Goal: Information Seeking & Learning: Learn about a topic

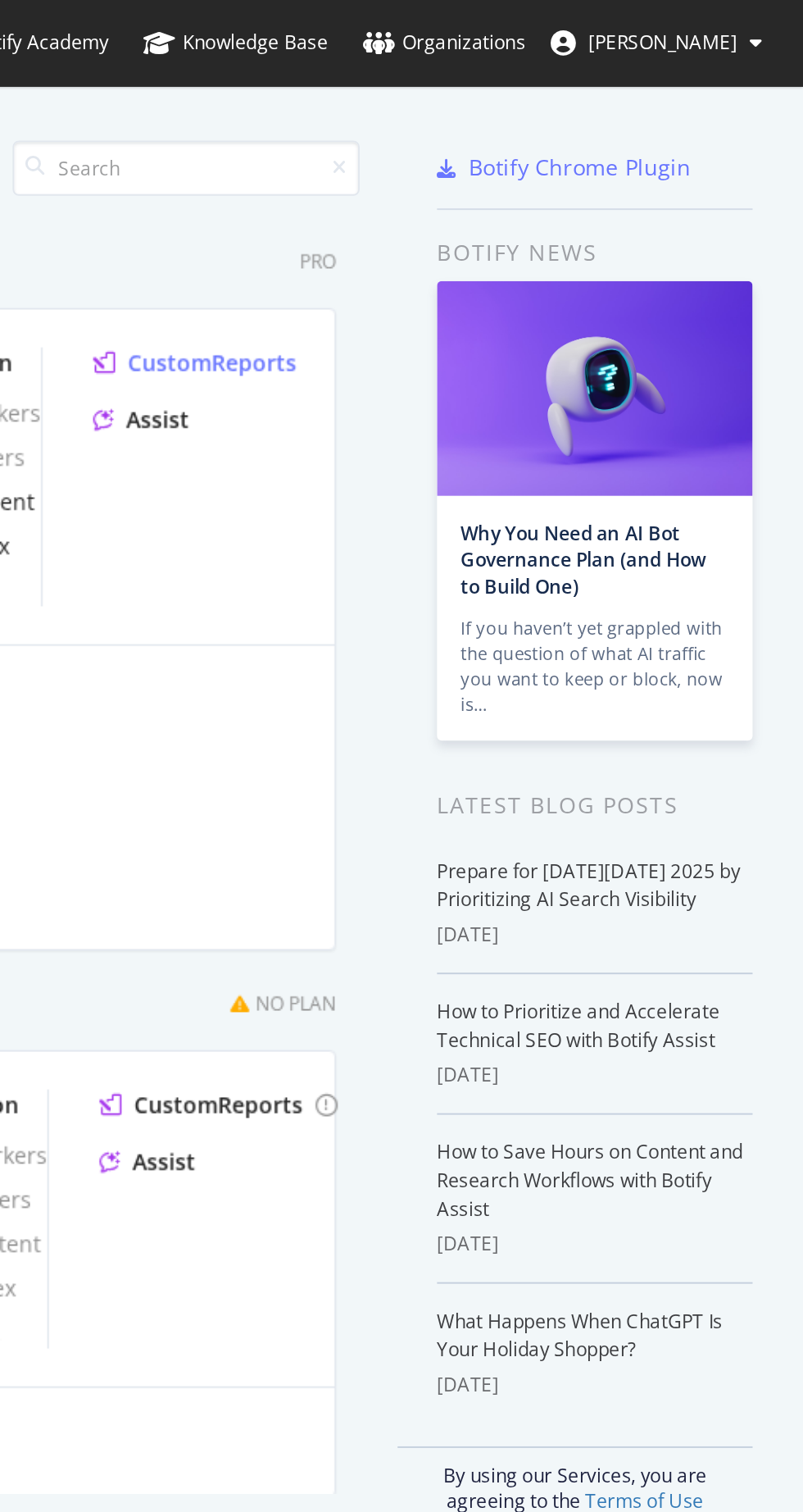
click at [484, 192] on div "CustomReports" at bounding box center [496, 188] width 88 height 16
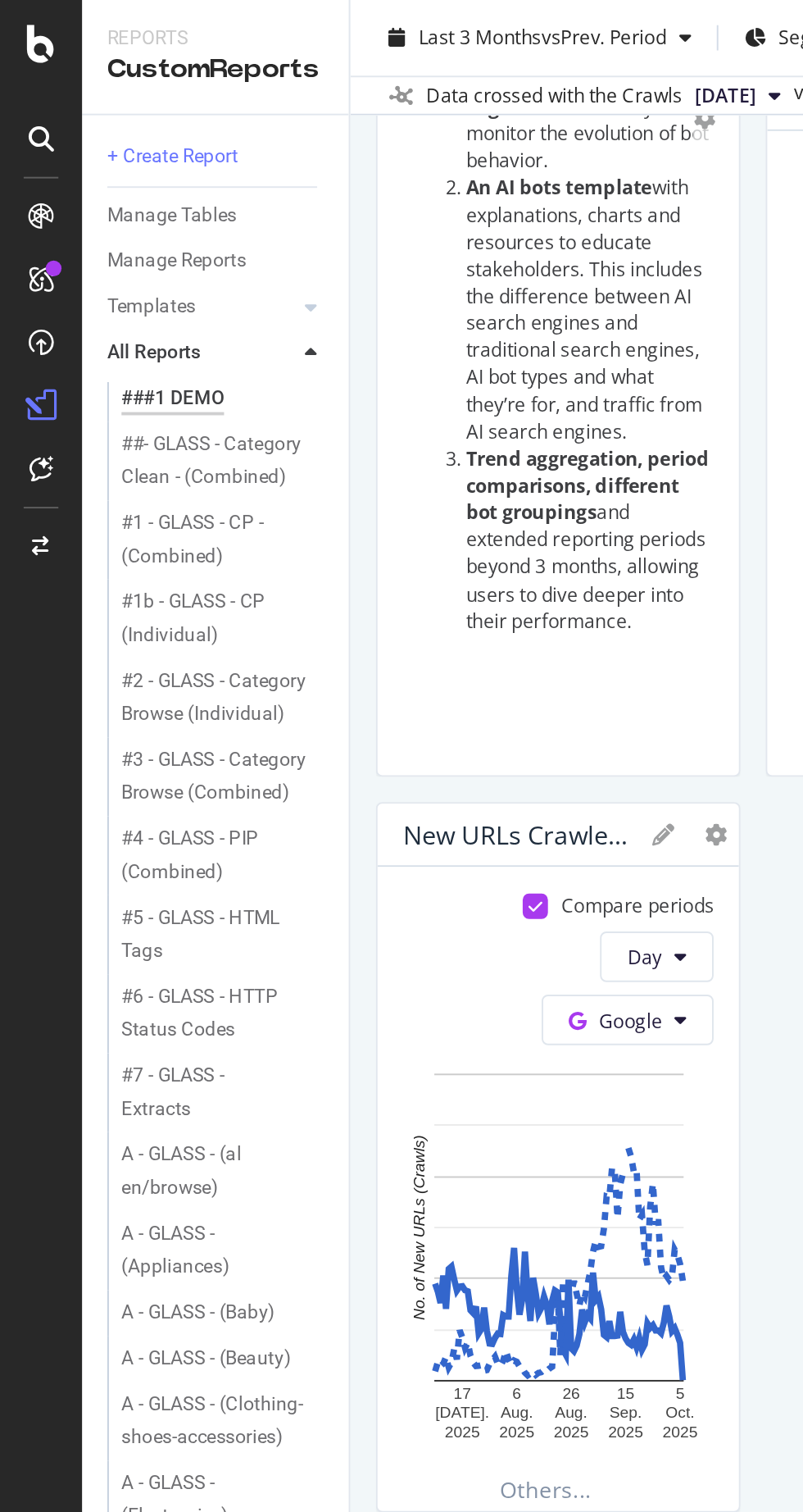
click at [95, 367] on div "#2 - GLASS - Category Browse (Individual)" at bounding box center [112, 363] width 97 height 35
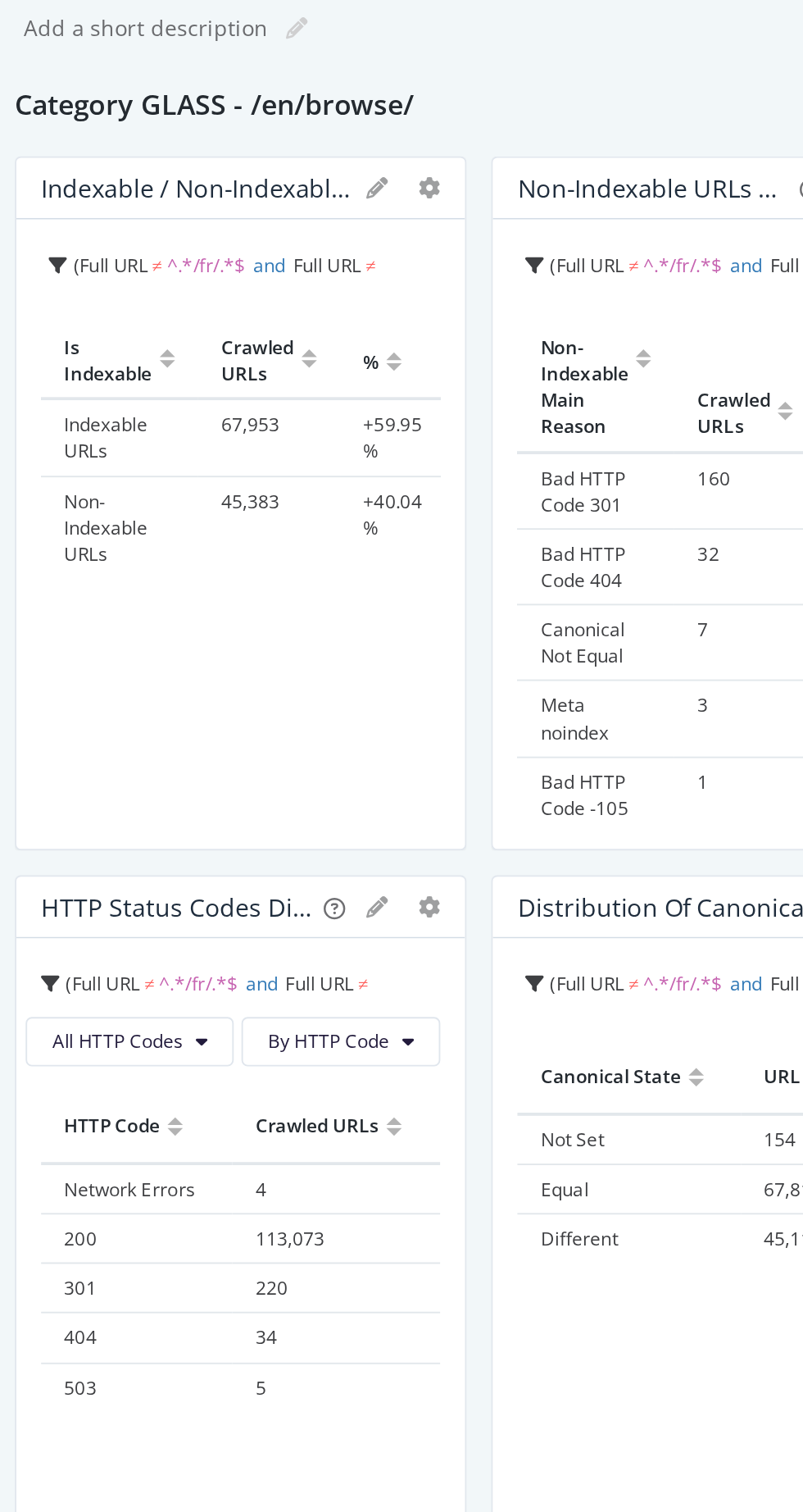
click at [383, 623] on span "≠" at bounding box center [381, 630] width 6 height 14
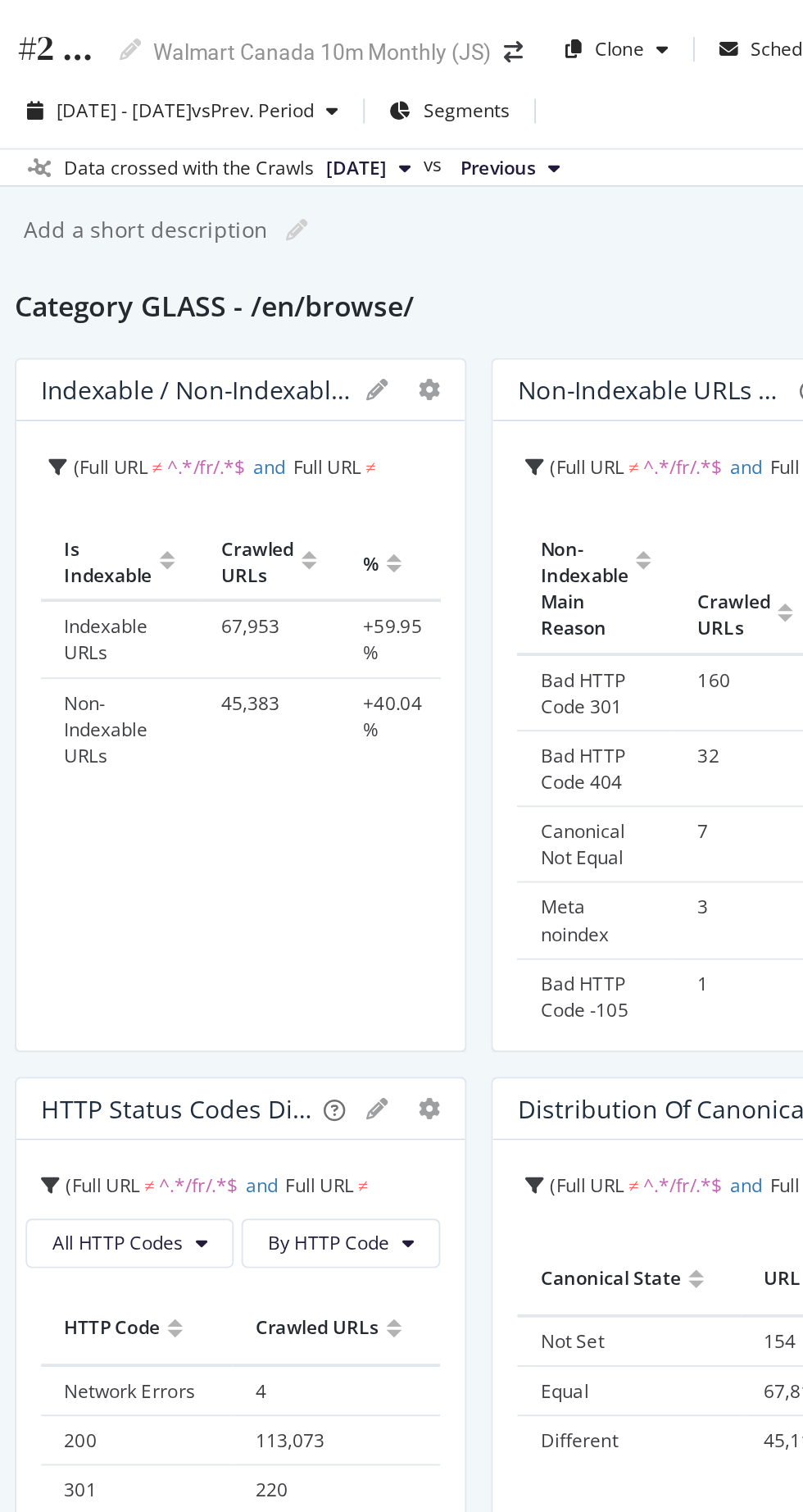
click at [393, 88] on span "[DATE]" at bounding box center [376, 89] width 32 height 15
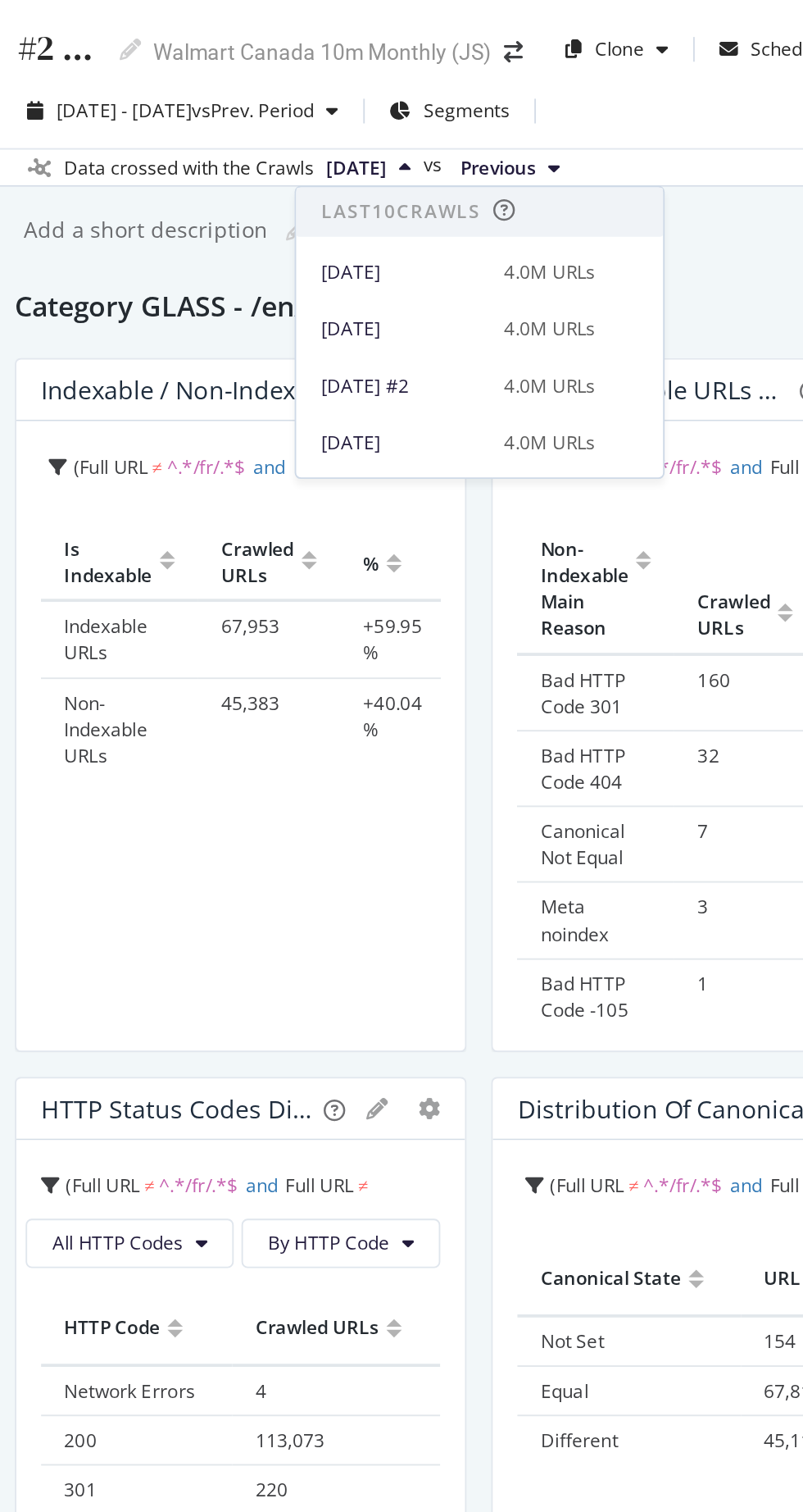
click at [373, 143] on div "[DATE]" at bounding box center [402, 144] width 88 height 15
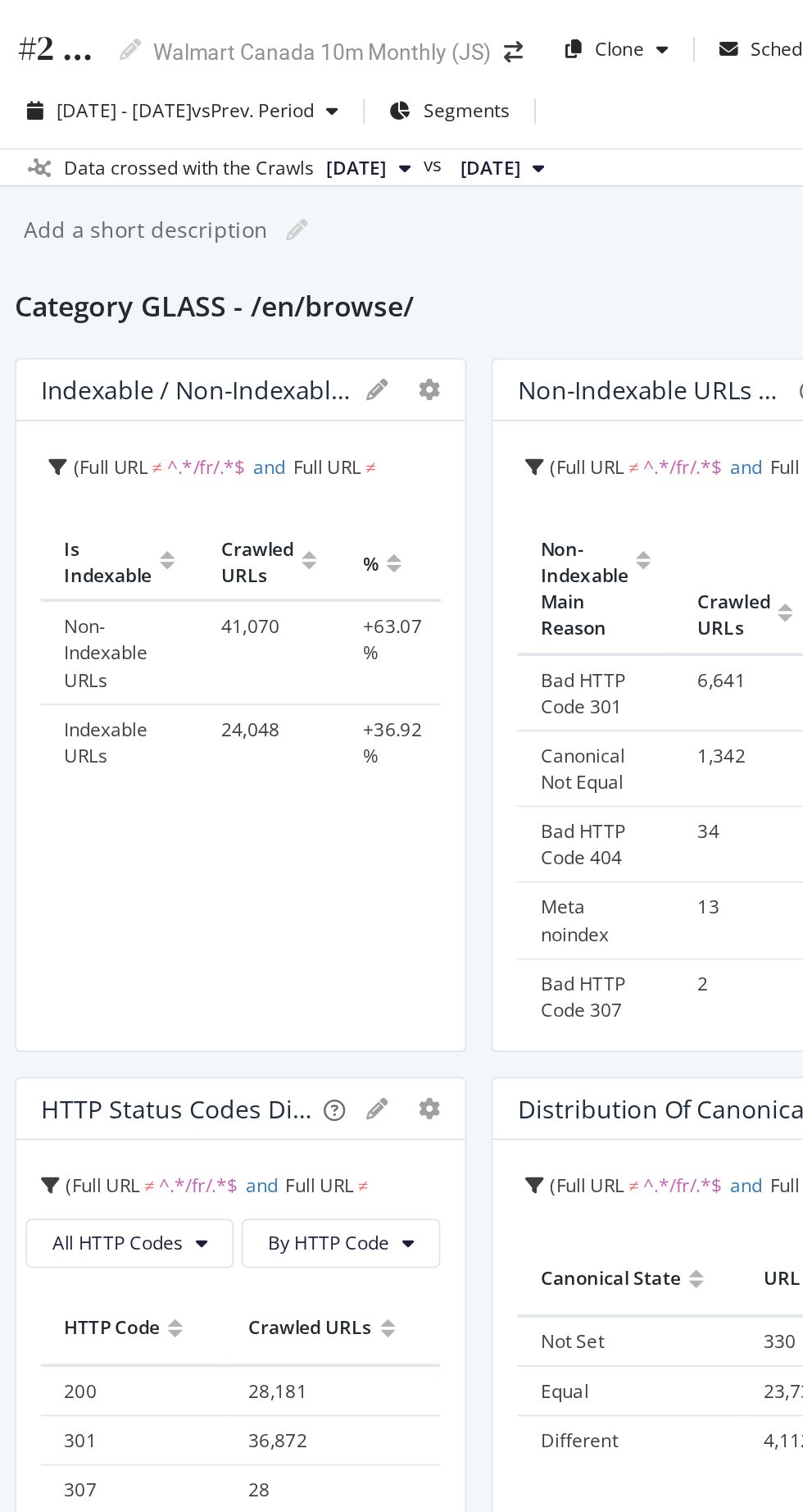
click at [484, 92] on button "[DATE]" at bounding box center [454, 89] width 58 height 20
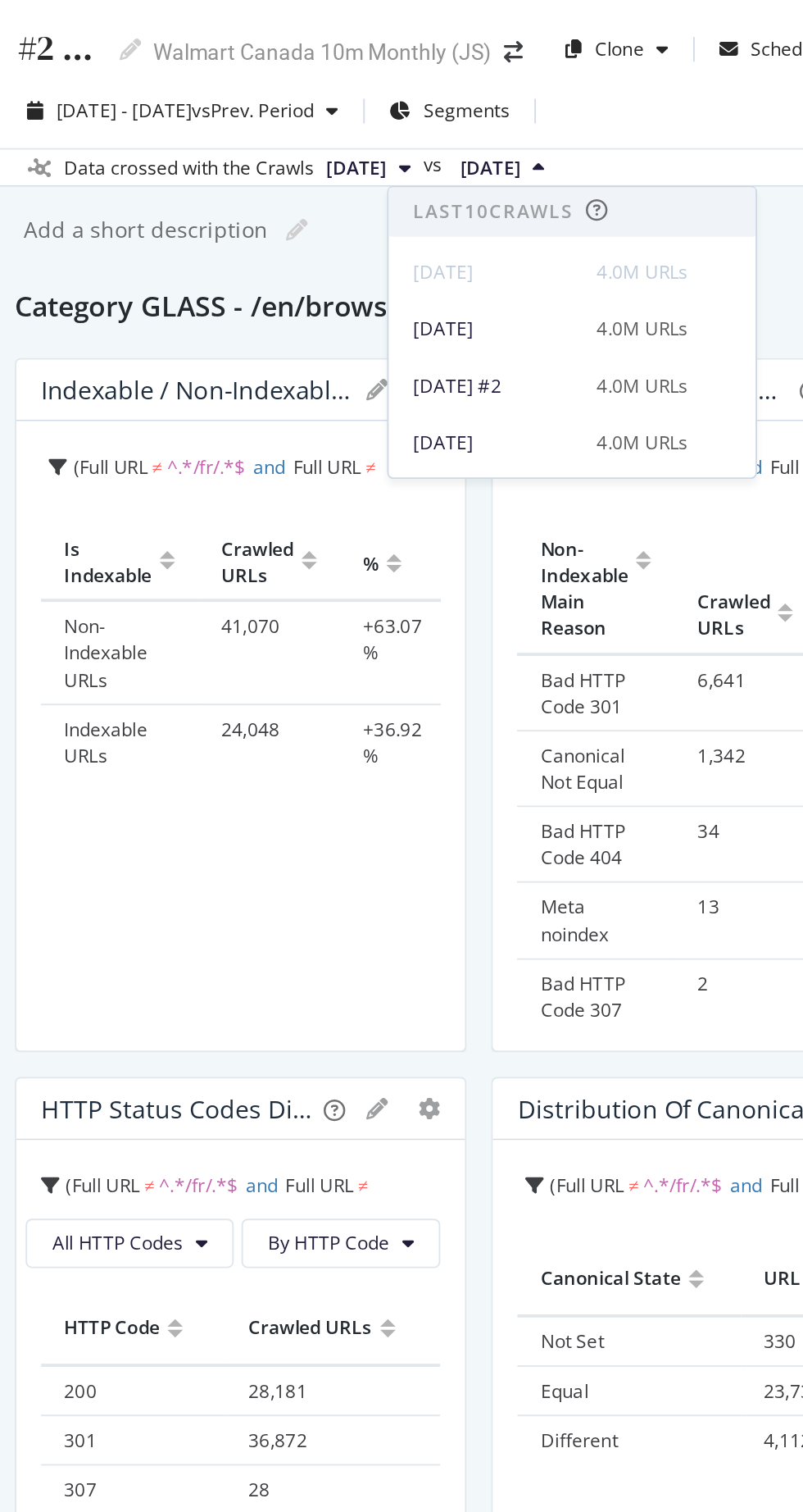
click at [538, 173] on div "4.0M URLs" at bounding box center [529, 174] width 49 height 15
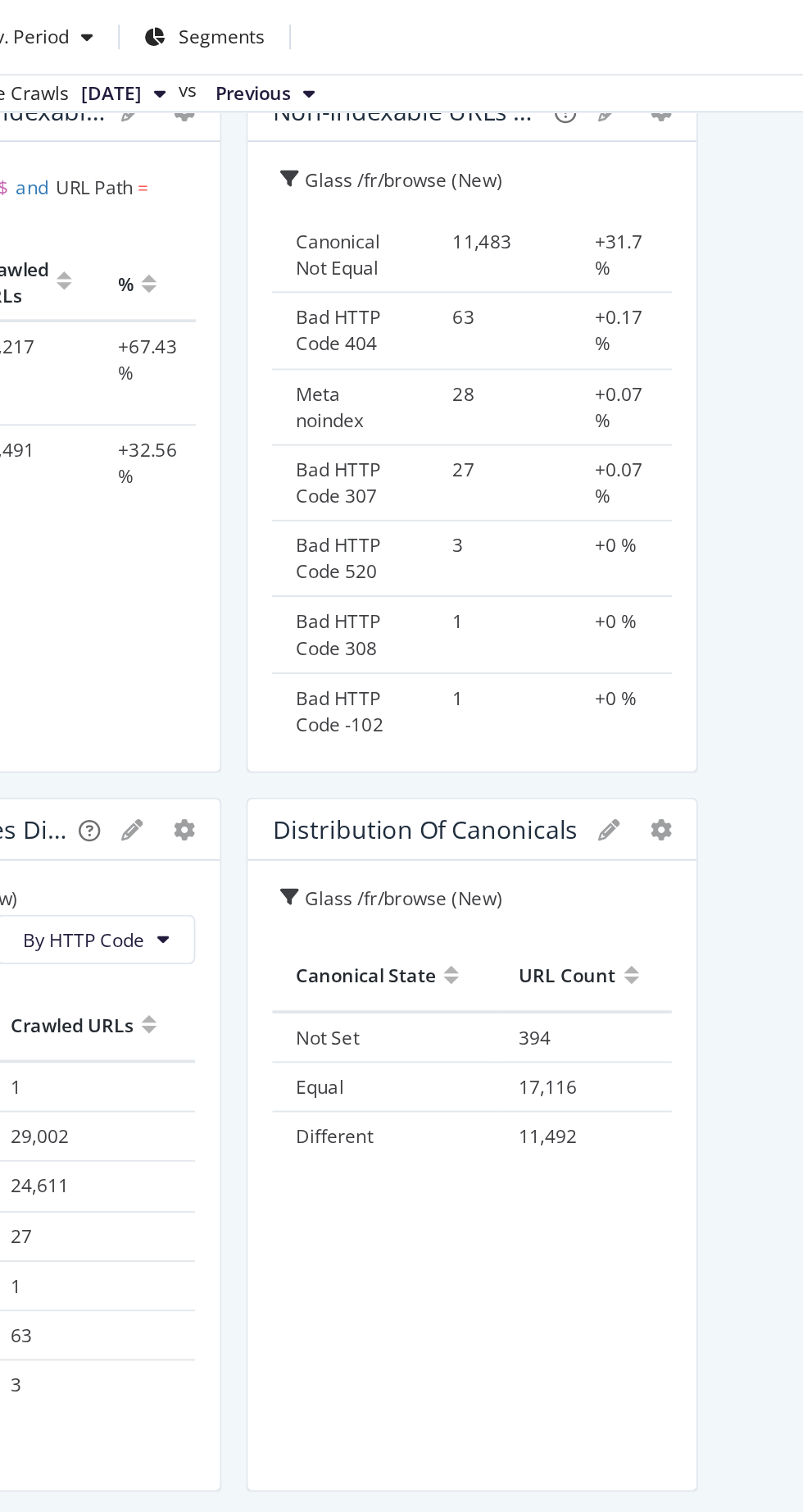
scroll to position [1717, 0]
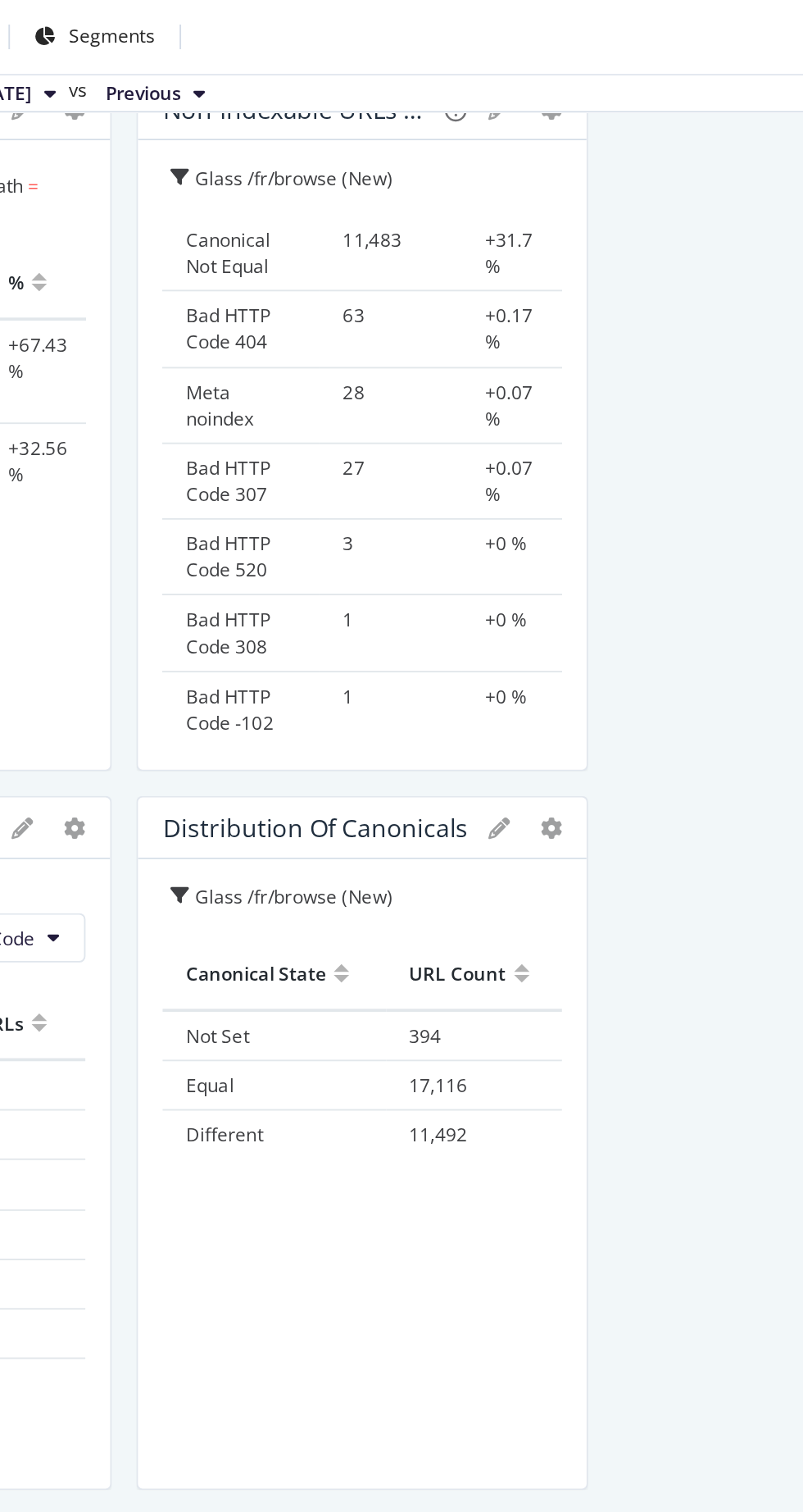
click at [529, 475] on div "Glass /fr/browse (New)" at bounding box center [538, 478] width 117 height 16
click at [532, 684] on div "Canonical State URL Count Not Set 394 Equal 17,116 Different 11,492" at bounding box center [568, 638] width 212 height 279
click at [505, 472] on div "Glass /fr/browse (New)" at bounding box center [538, 478] width 117 height 16
click at [680, 447] on div at bounding box center [681, 607] width 3 height 356
click at [682, 438] on div at bounding box center [680, 607] width 16 height 369
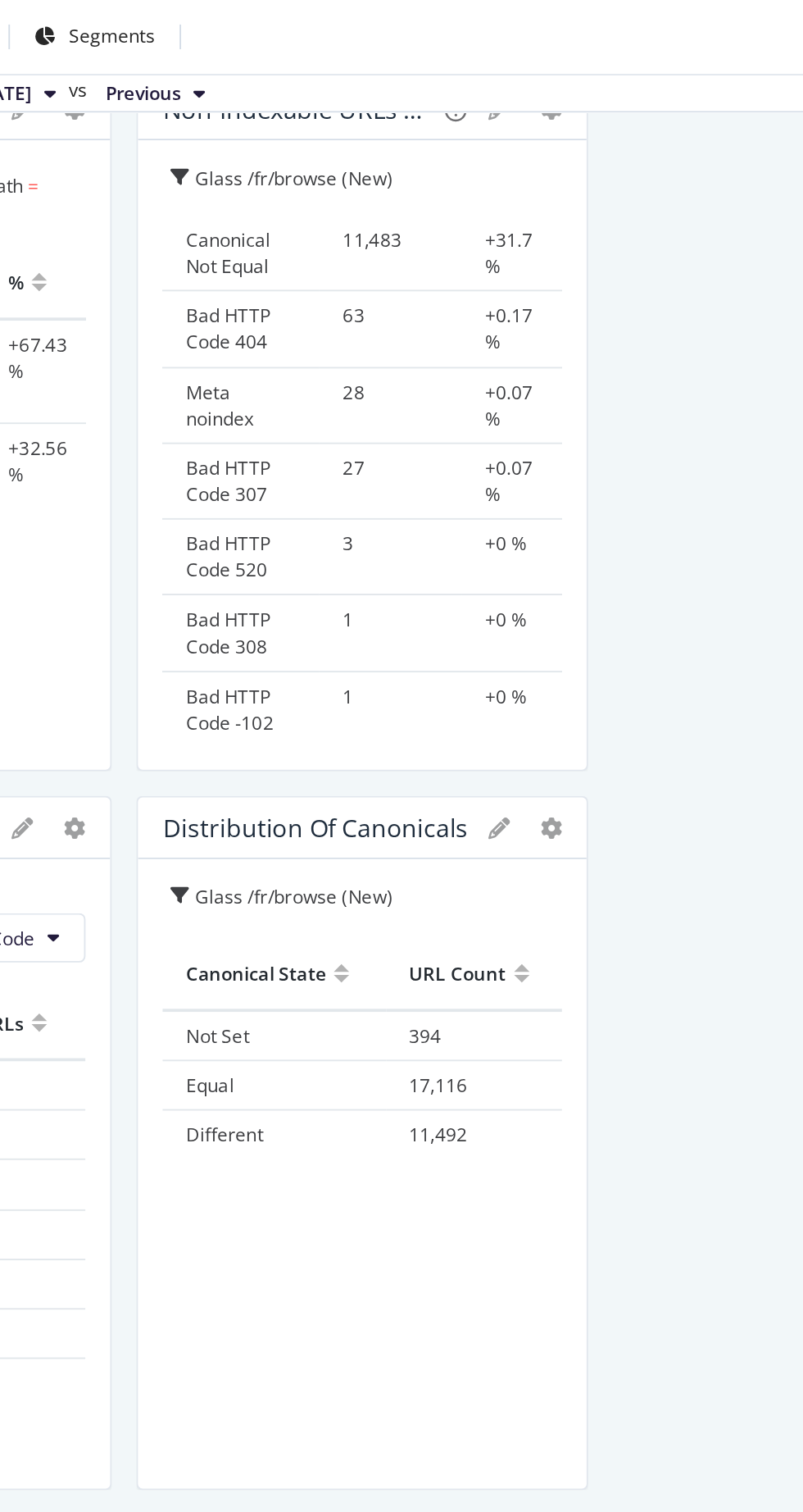
click at [679, 440] on div at bounding box center [681, 607] width 3 height 356
click at [682, 442] on div at bounding box center [681, 607] width 3 height 356
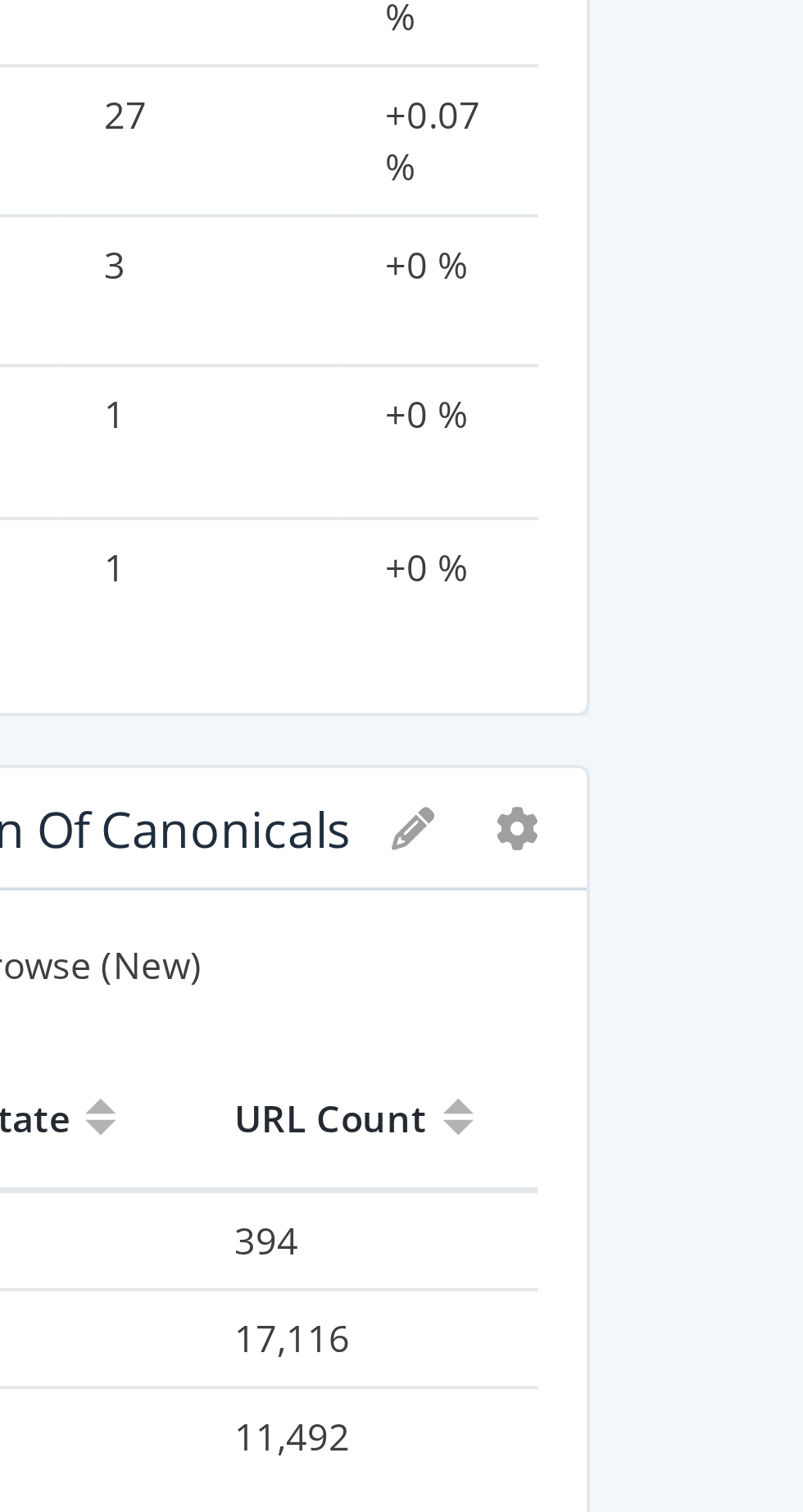
scroll to position [1718, 0]
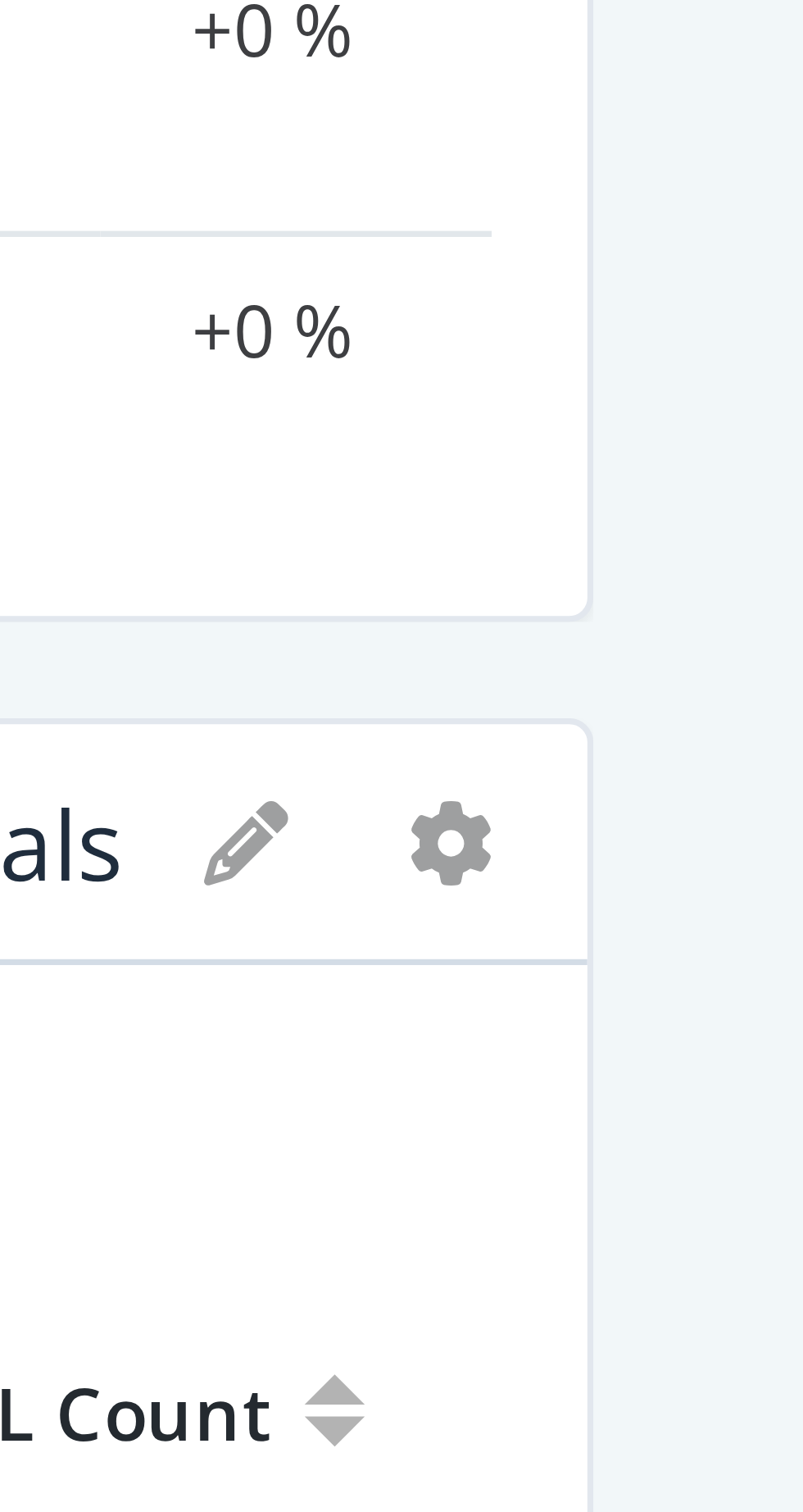
click at [669, 442] on icon "gear" at bounding box center [669, 438] width 11 height 11
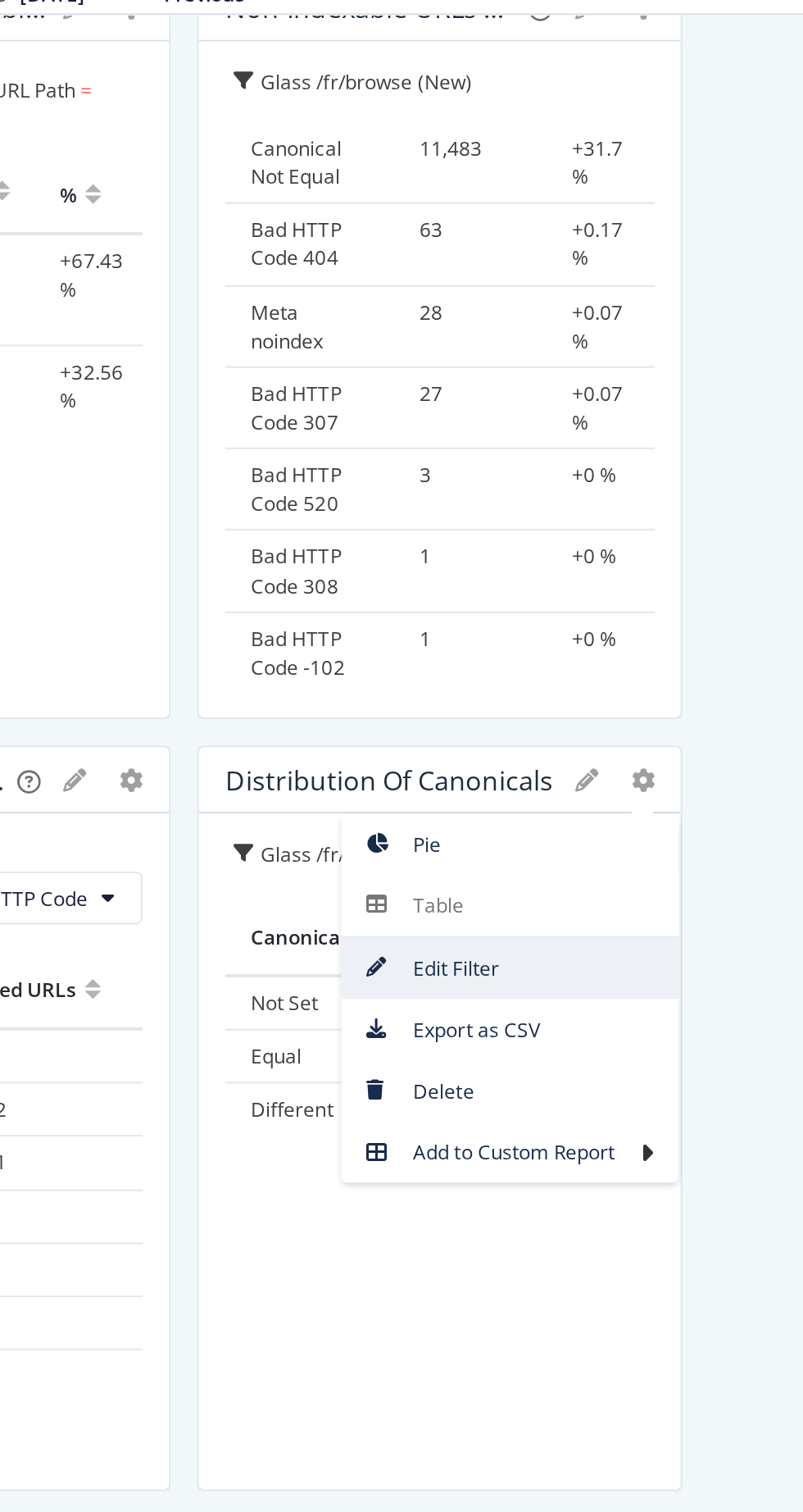
click at [597, 533] on span "Edit Filter" at bounding box center [603, 532] width 167 height 23
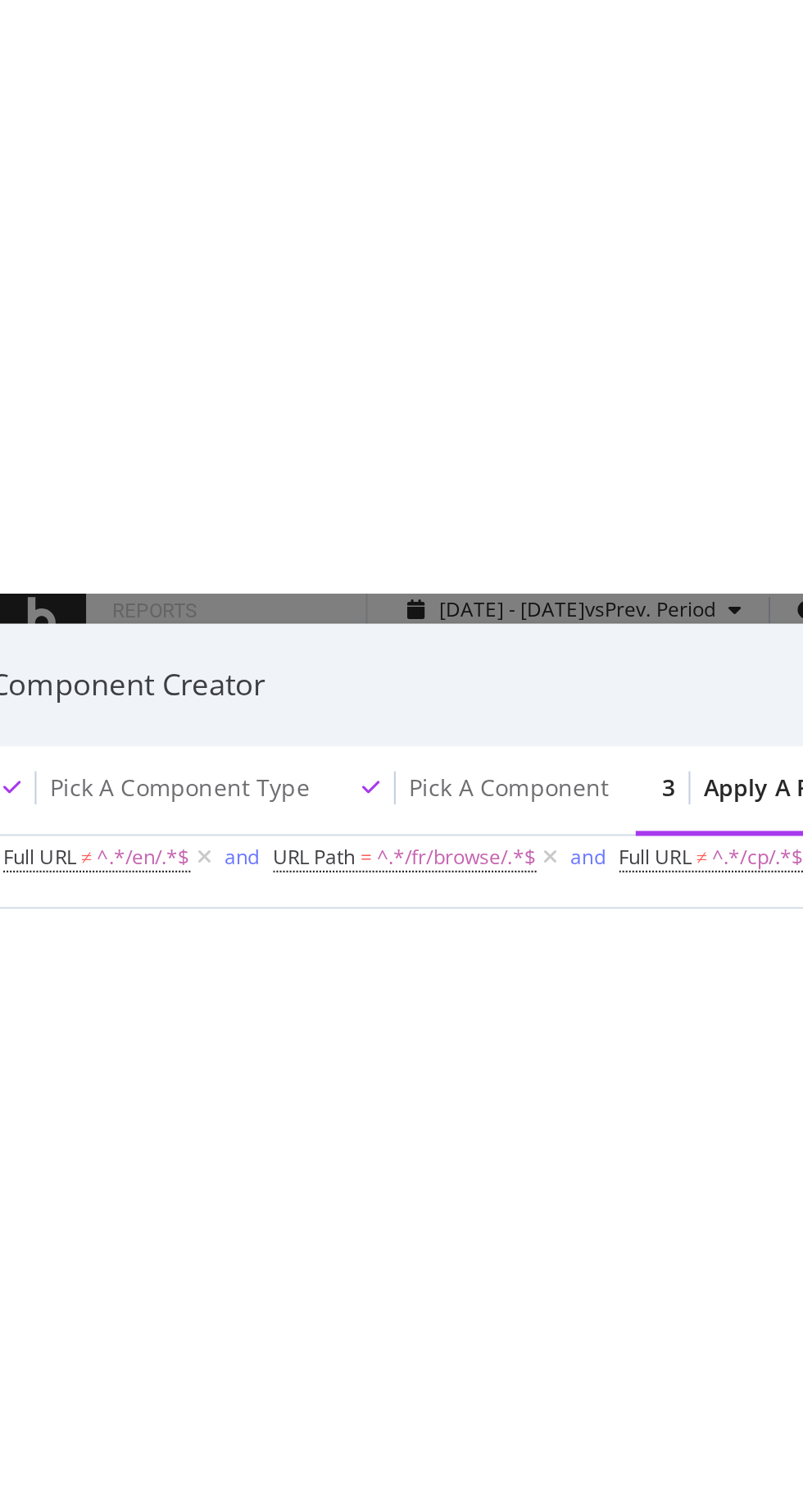
scroll to position [0, 0]
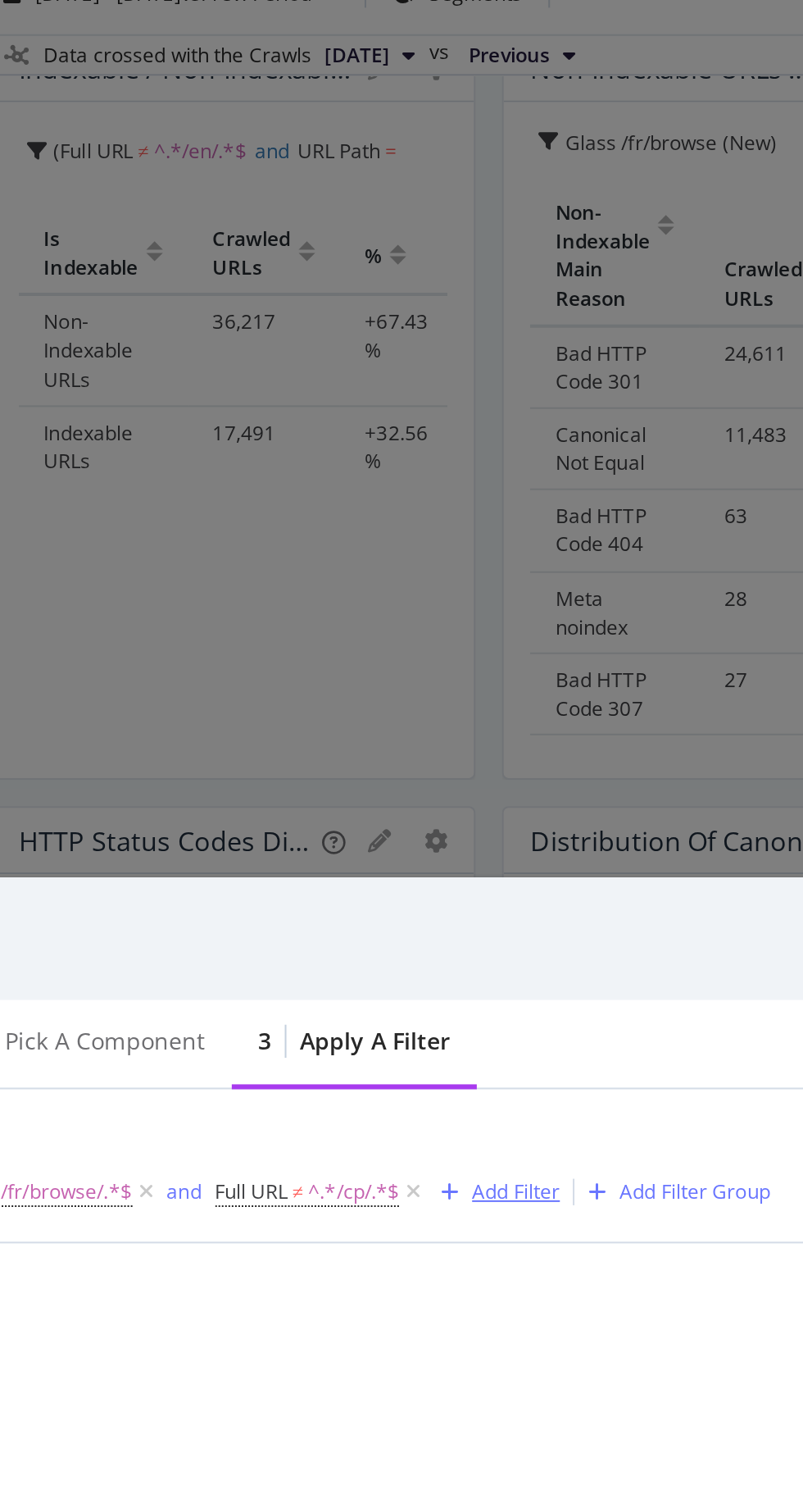
click at [472, 613] on div "Add Filter" at bounding box center [455, 612] width 43 height 14
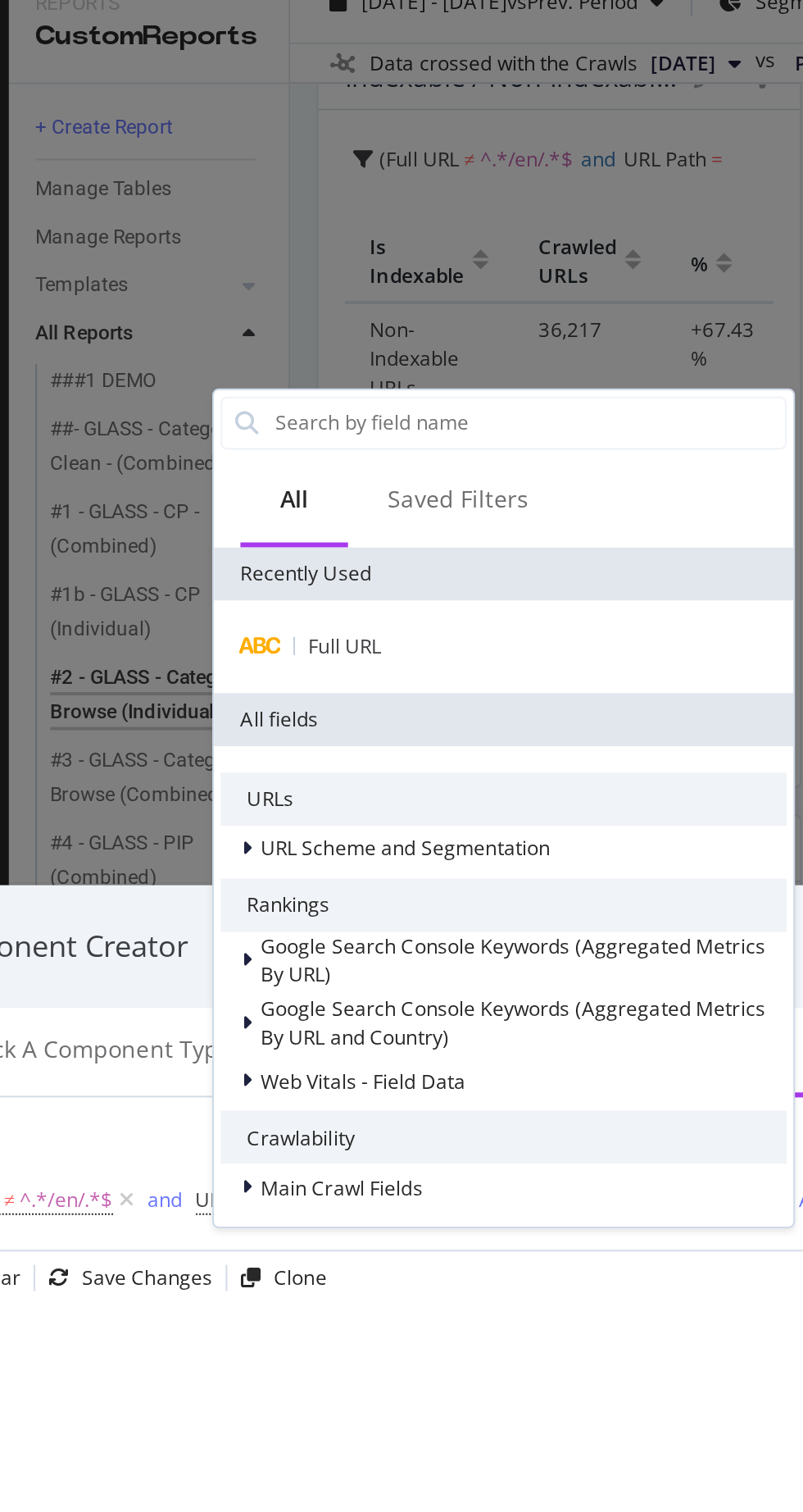
click at [258, 337] on div "Full URL" at bounding box center [287, 337] width 280 height 20
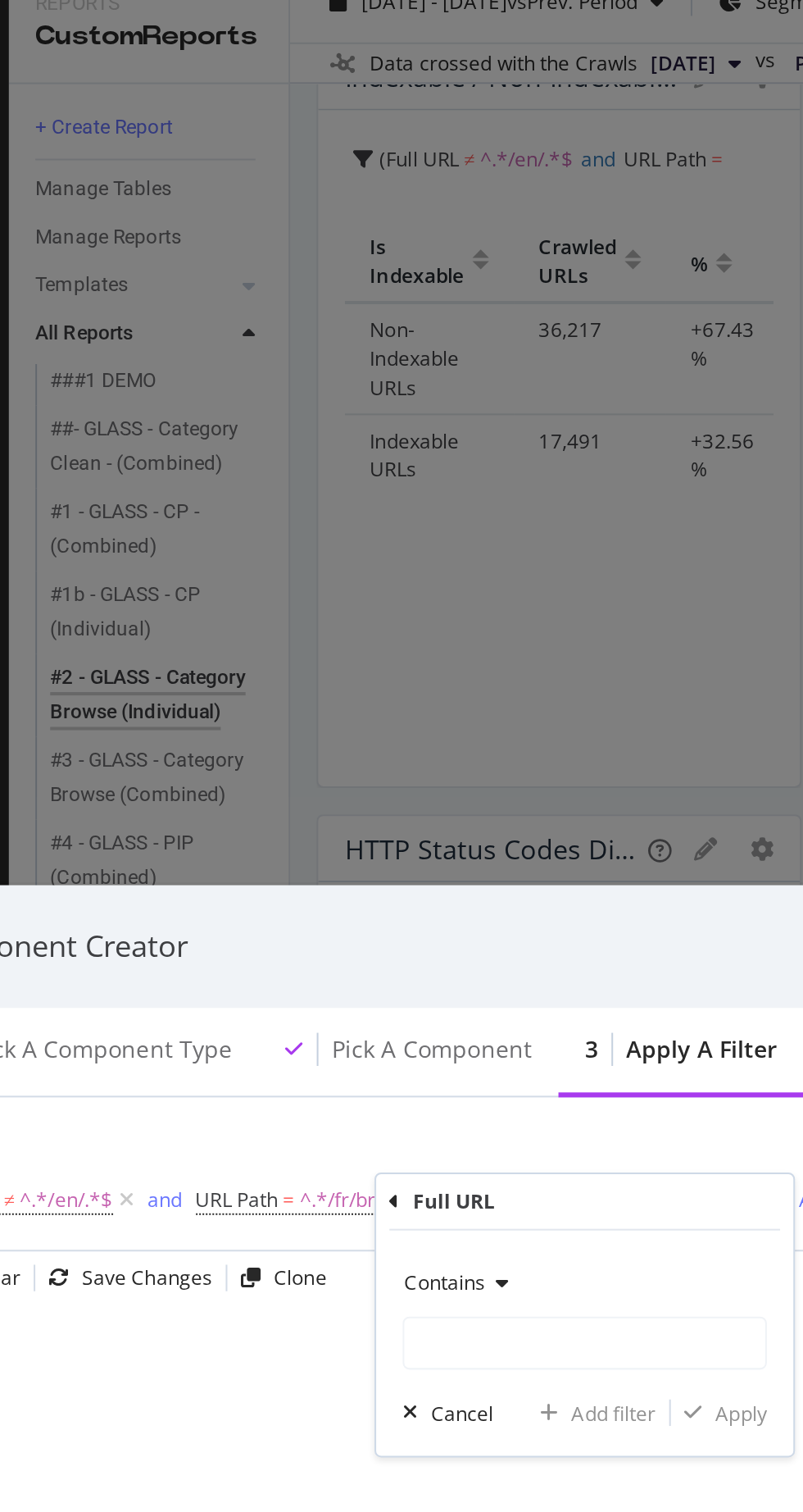
click at [284, 658] on icon "modal" at bounding box center [284, 653] width 11 height 10
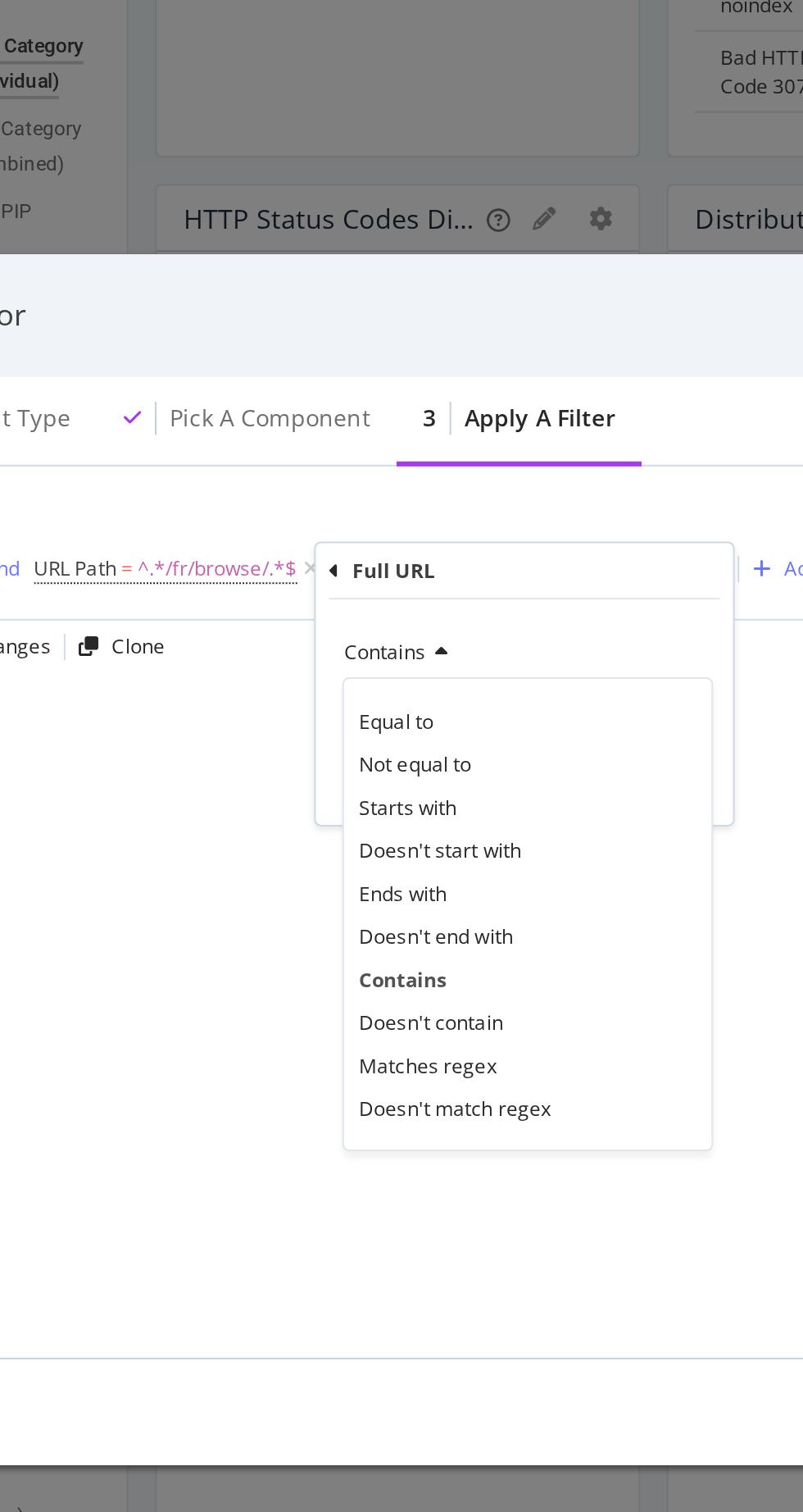
click at [344, 841] on span "Doesn't contain" at bounding box center [331, 837] width 71 height 14
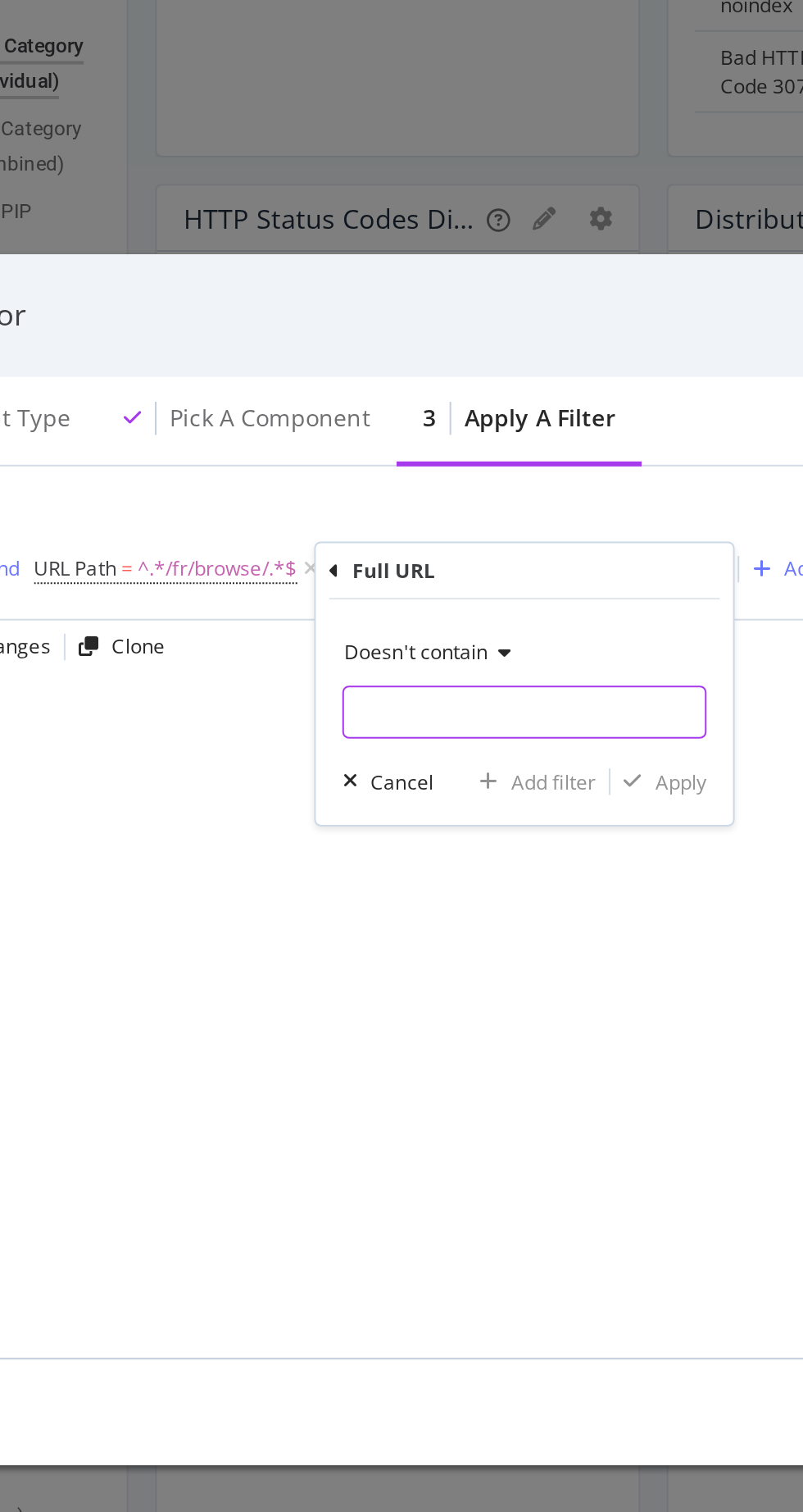
click at [387, 683] on input "modal" at bounding box center [378, 683] width 179 height 26
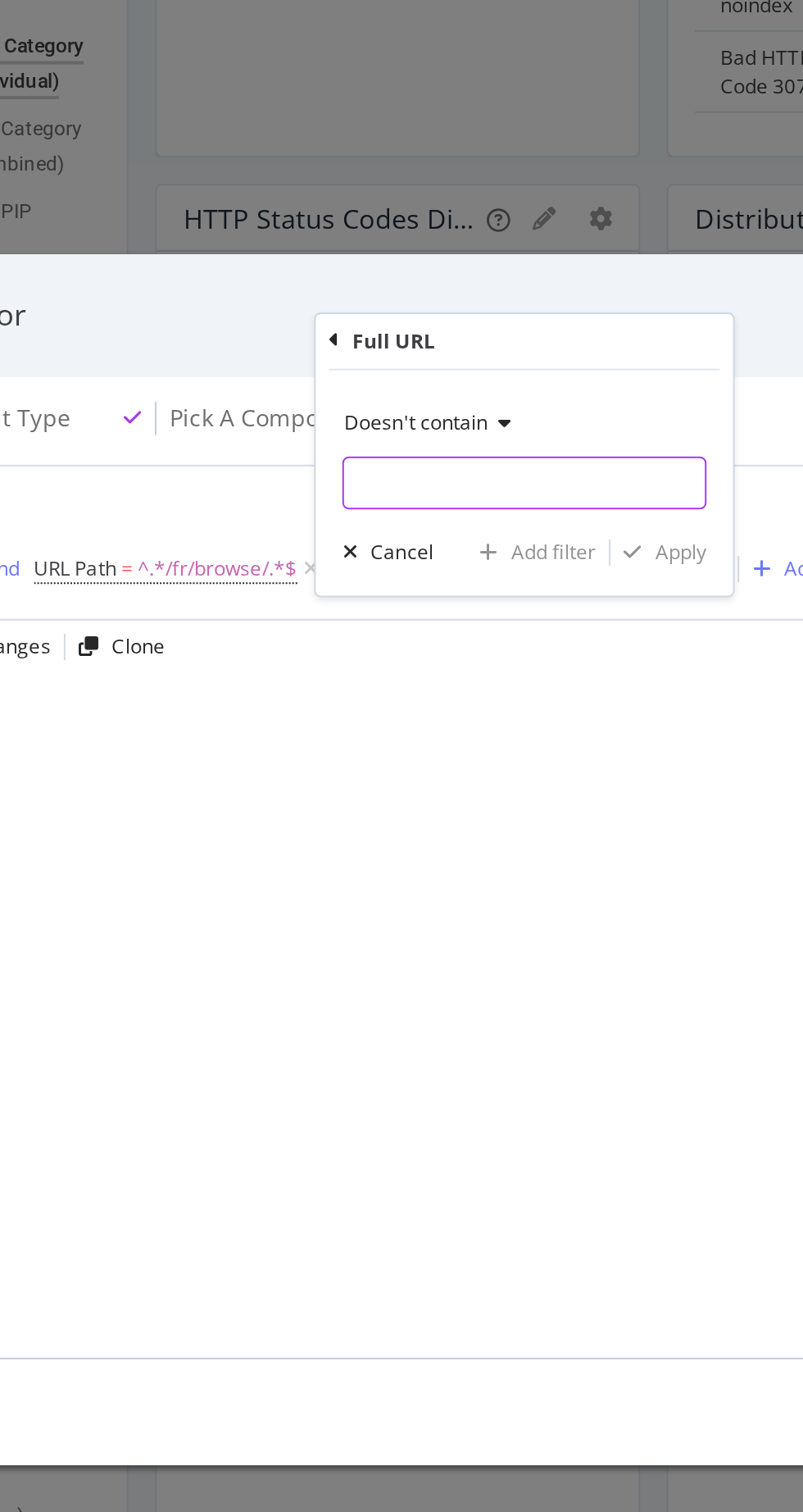
type input "?"
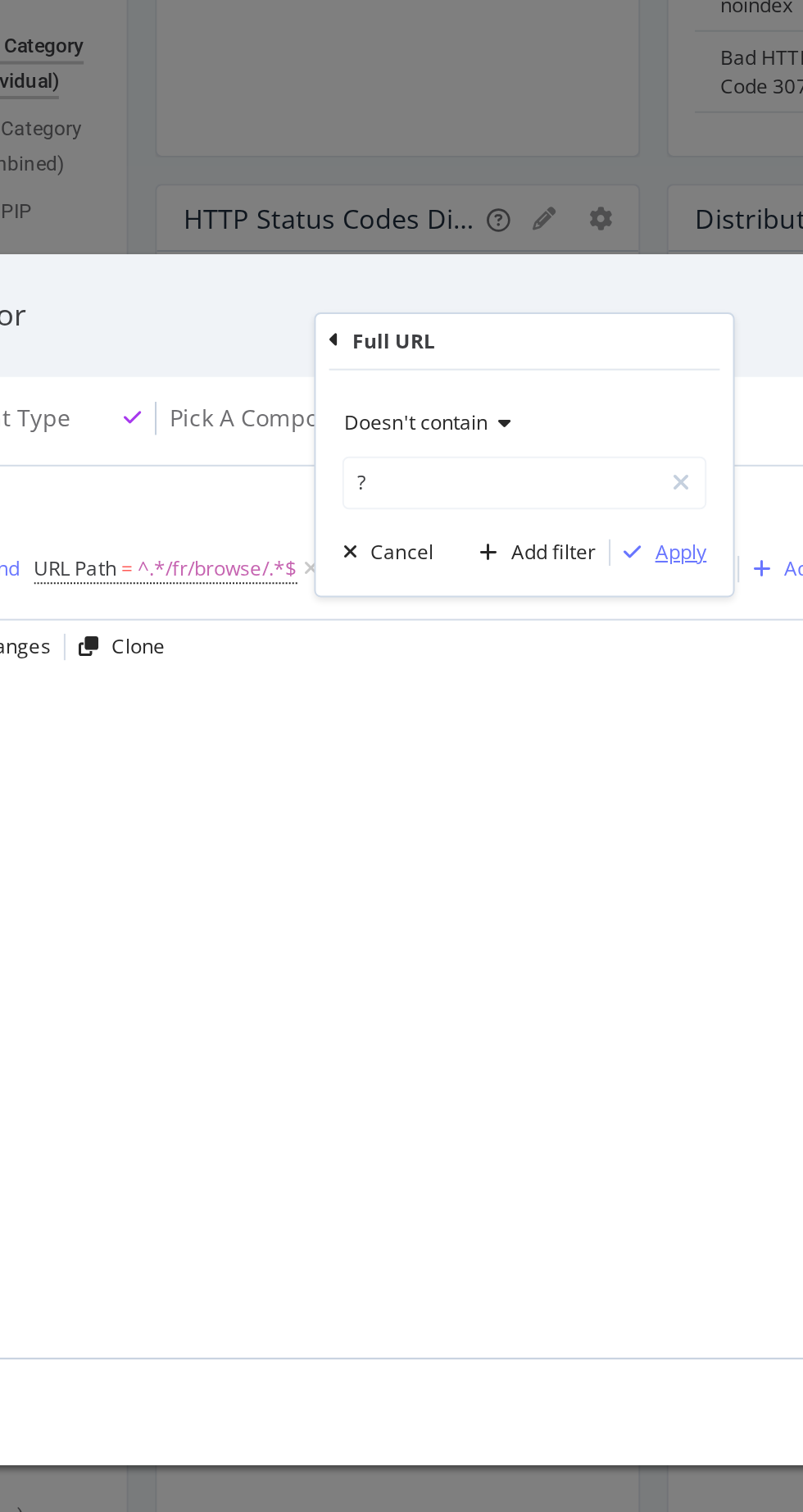
click at [465, 607] on div "Apply" at bounding box center [454, 604] width 25 height 14
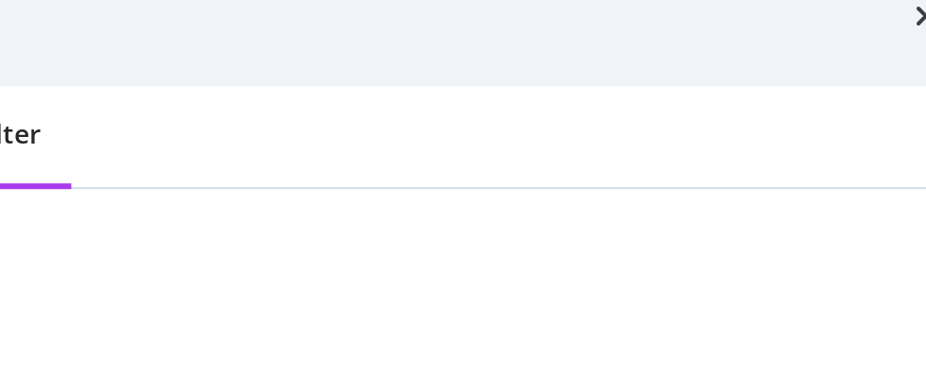
scroll to position [318, 0]
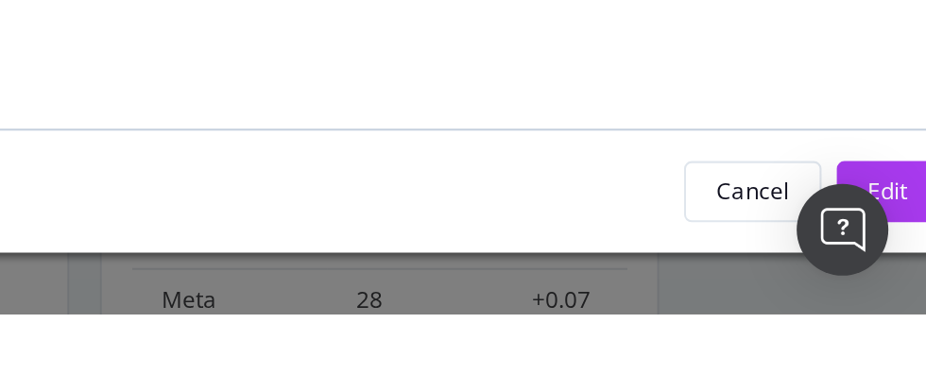
click at [922, 329] on button "Edit" at bounding box center [907, 314] width 50 height 30
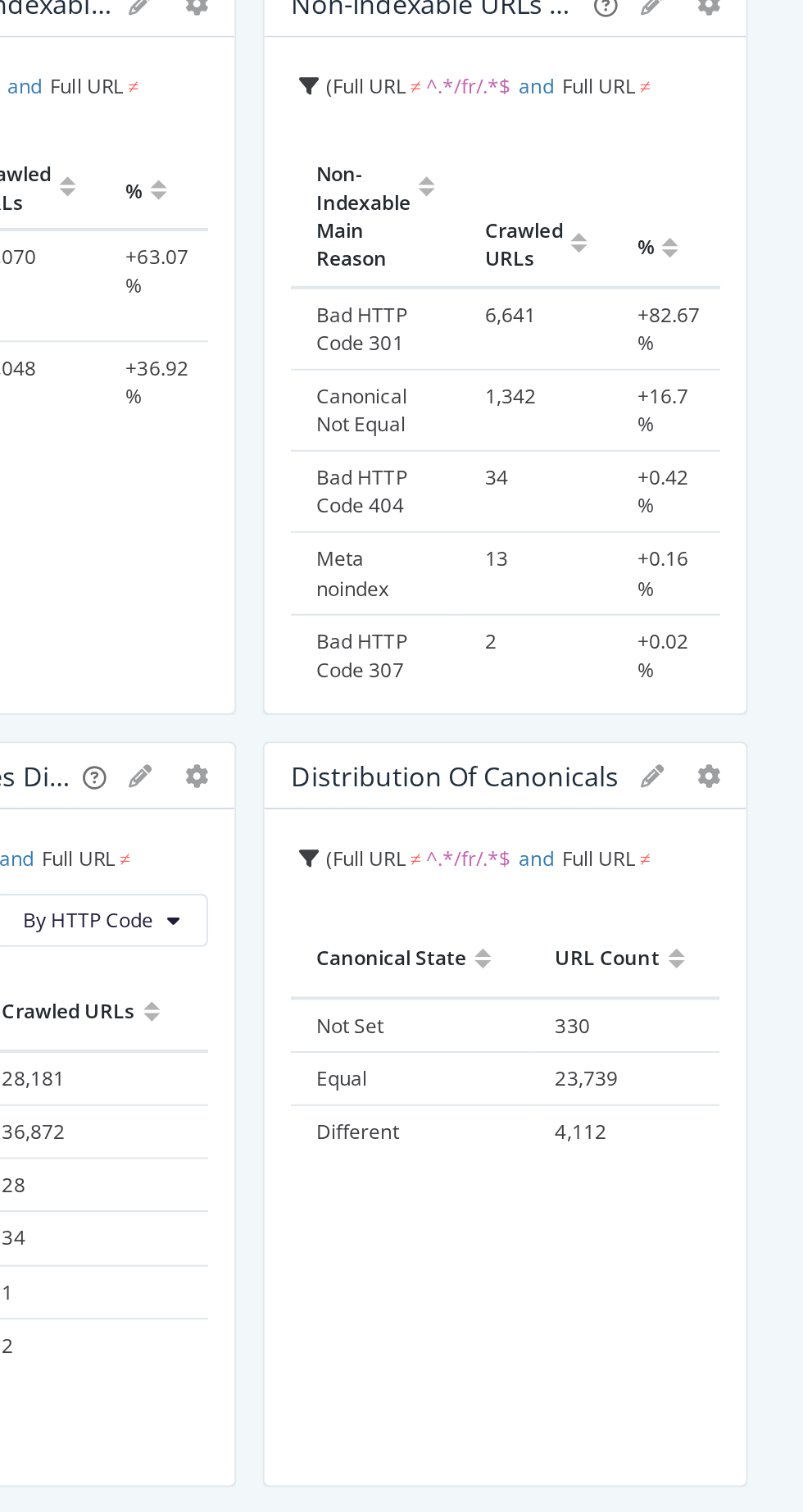
scroll to position [50, 0]
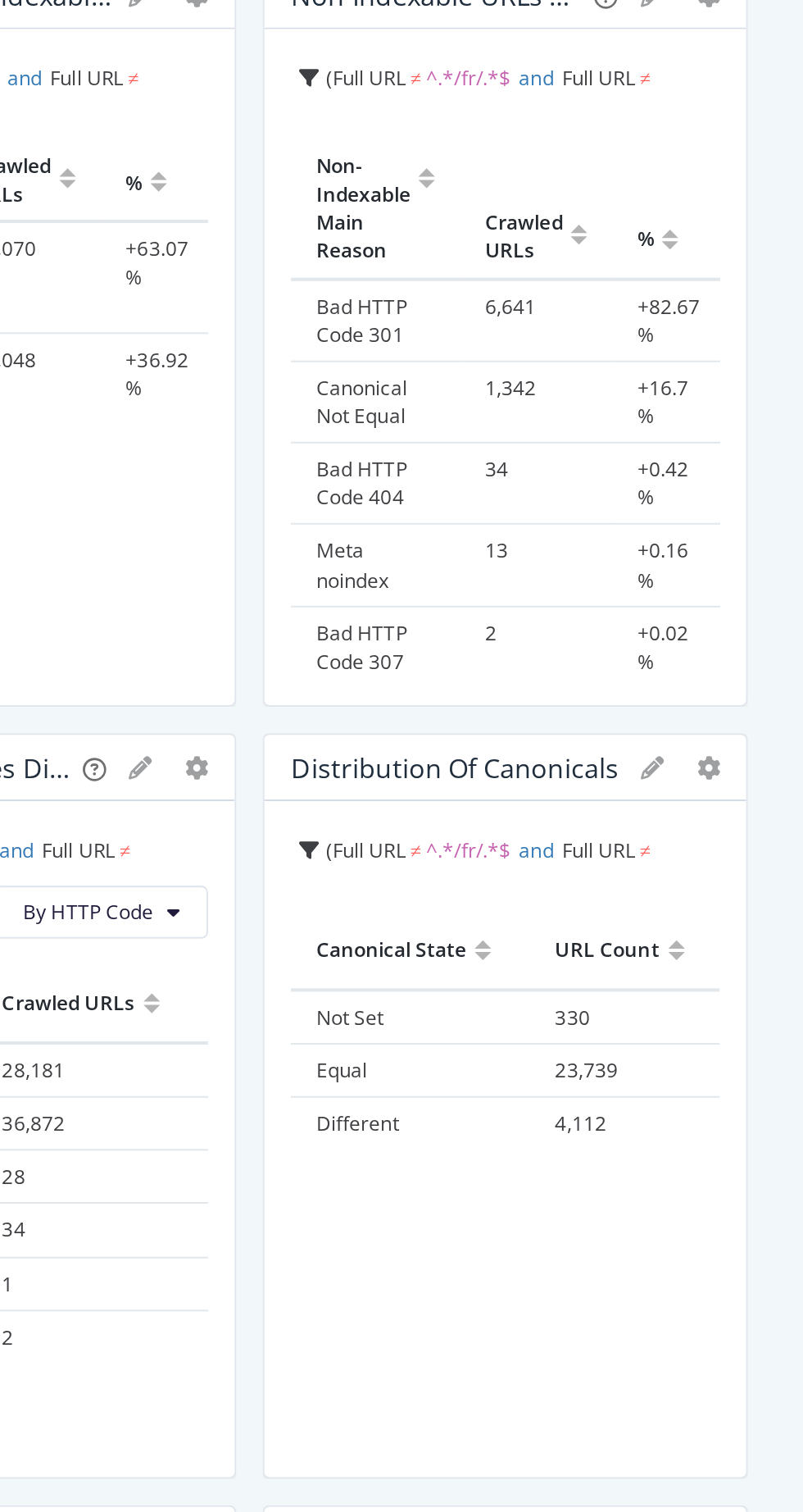
click at [669, 533] on icon "gear" at bounding box center [669, 539] width 11 height 11
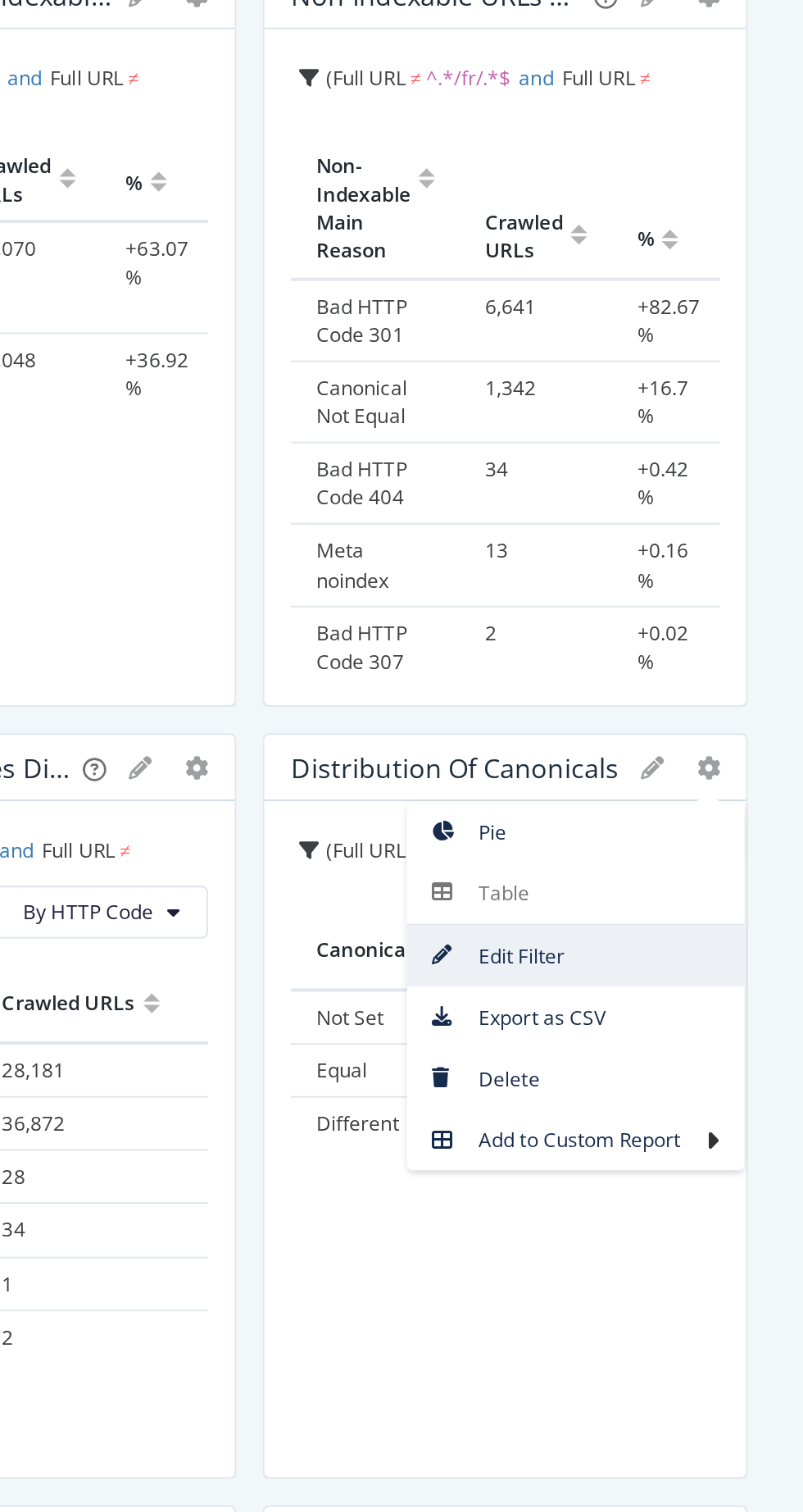
click at [597, 622] on span "Edit Filter" at bounding box center [603, 633] width 167 height 23
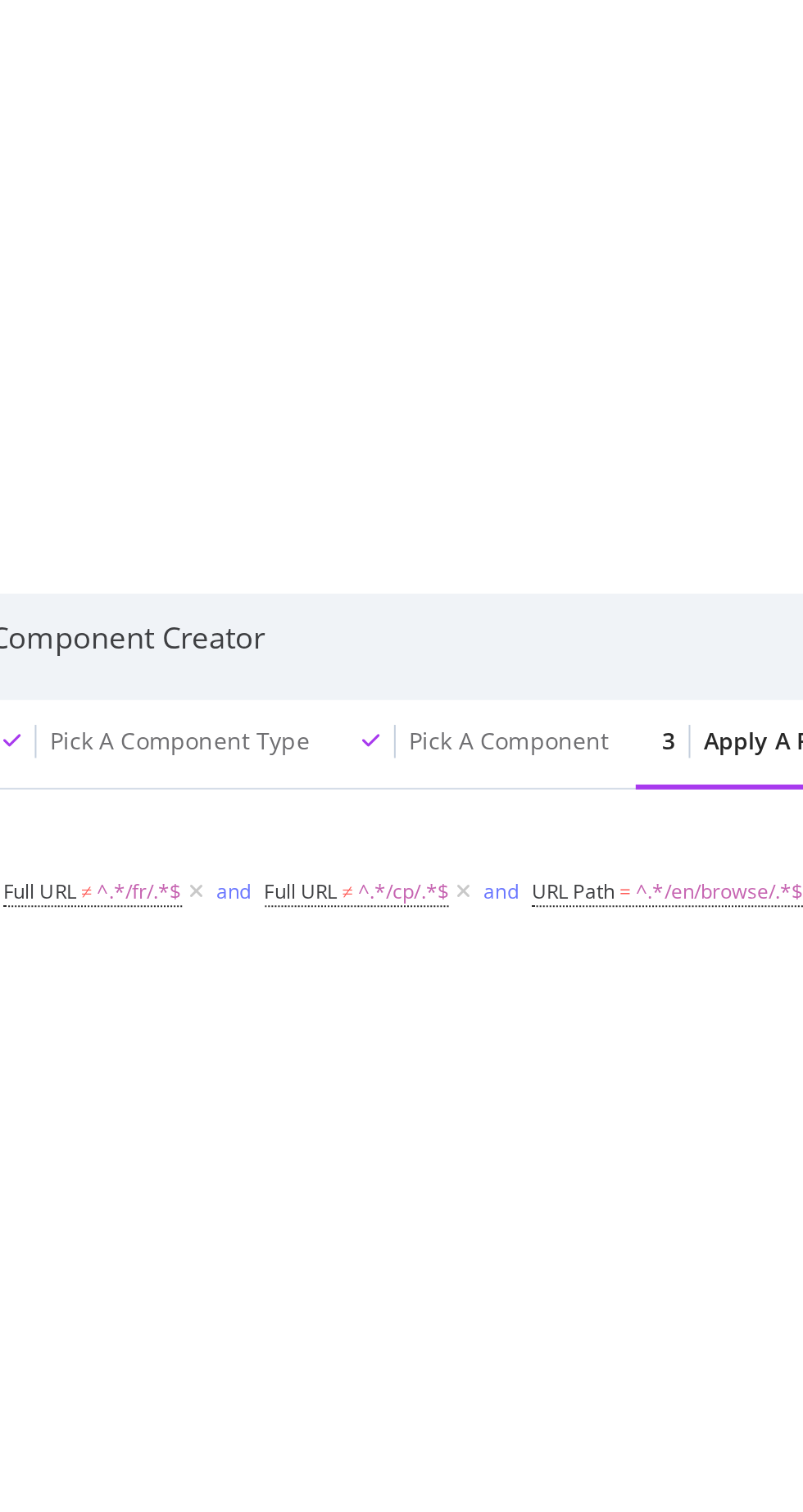
scroll to position [8, 0]
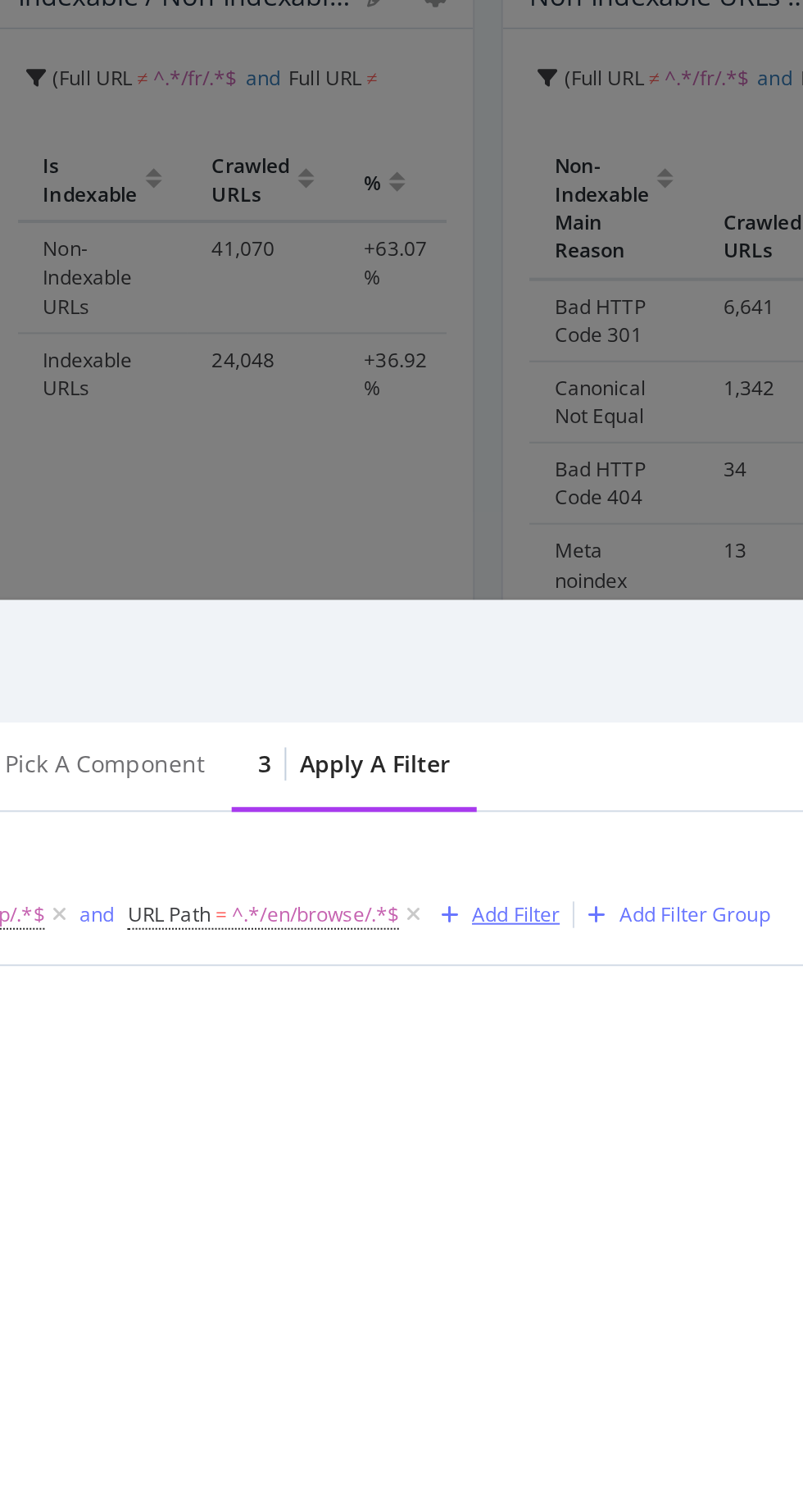
click at [452, 610] on div "Add Filter" at bounding box center [455, 612] width 43 height 14
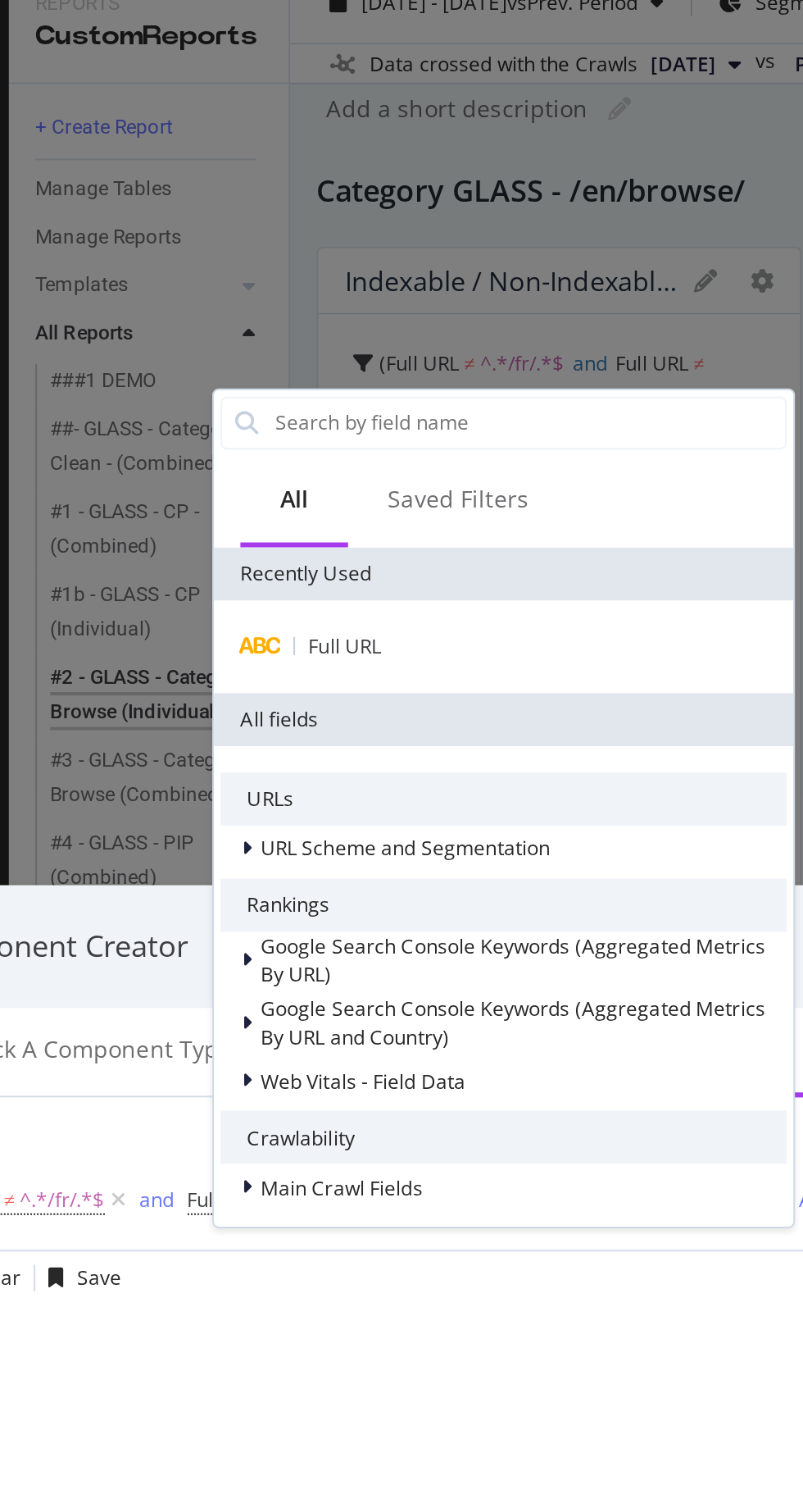
click at [249, 344] on div "Full URL" at bounding box center [287, 337] width 280 height 20
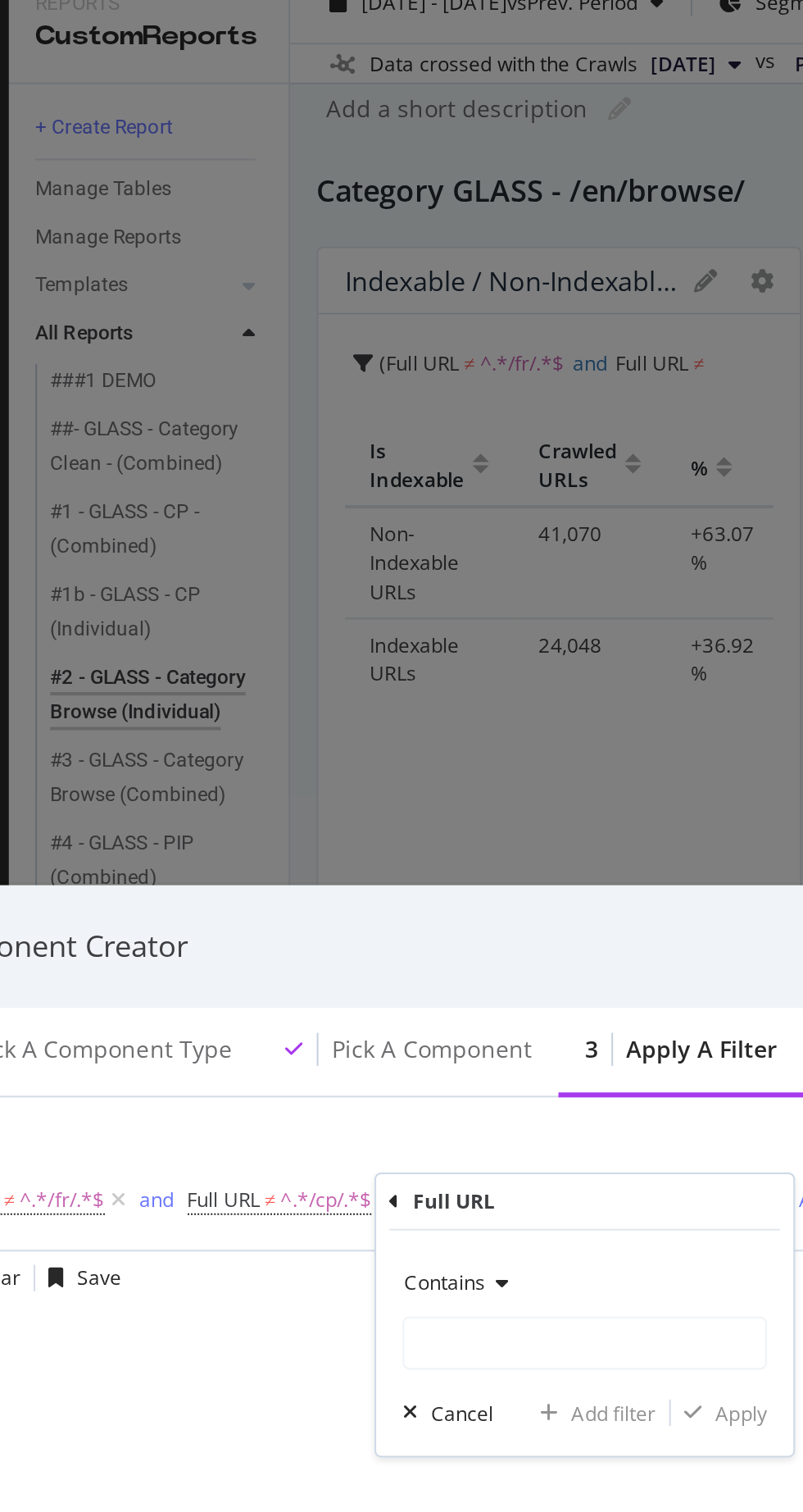
click at [286, 652] on icon "modal" at bounding box center [284, 653] width 11 height 10
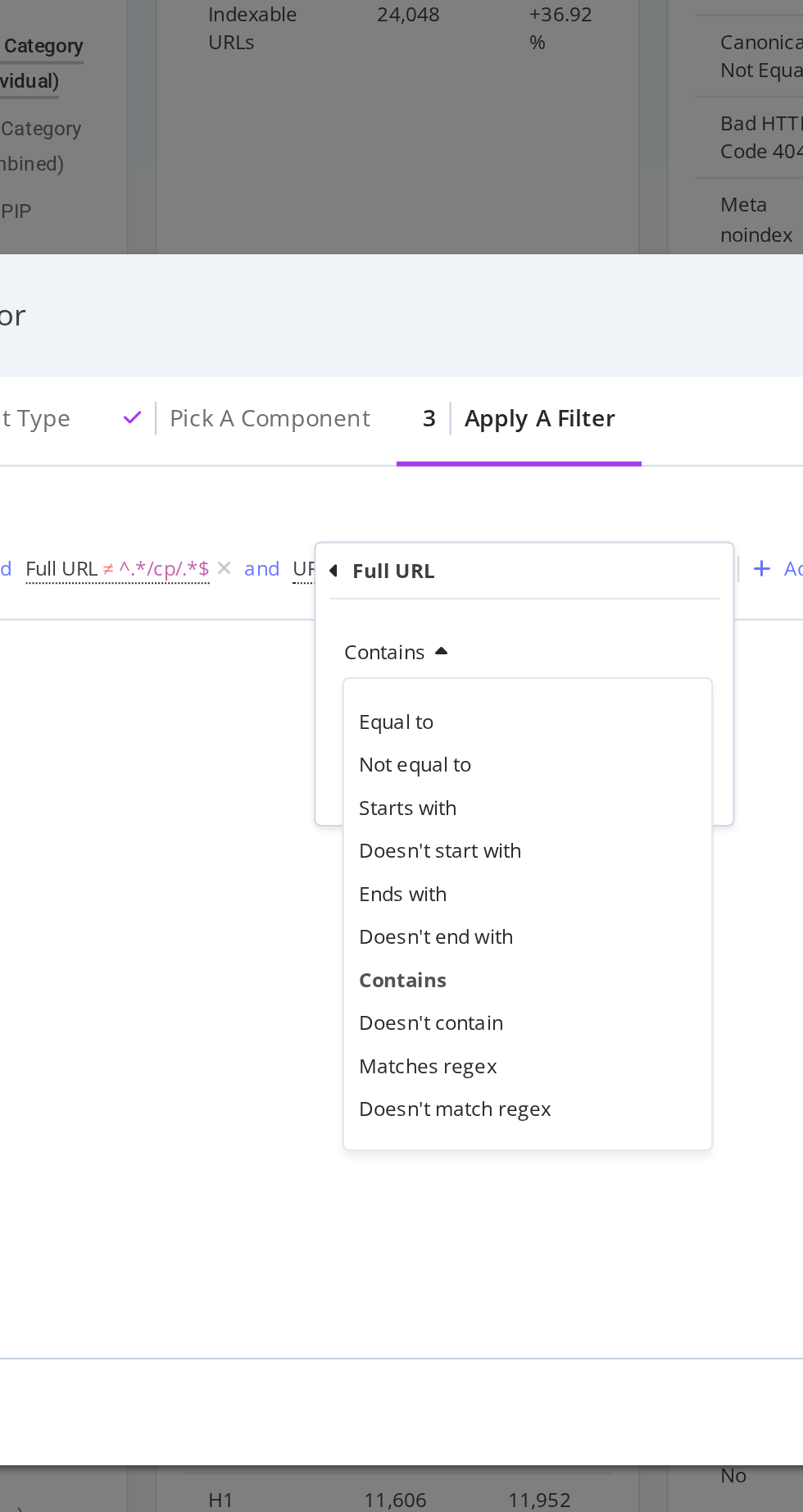
click at [364, 848] on div "Matches regex" at bounding box center [380, 857] width 175 height 22
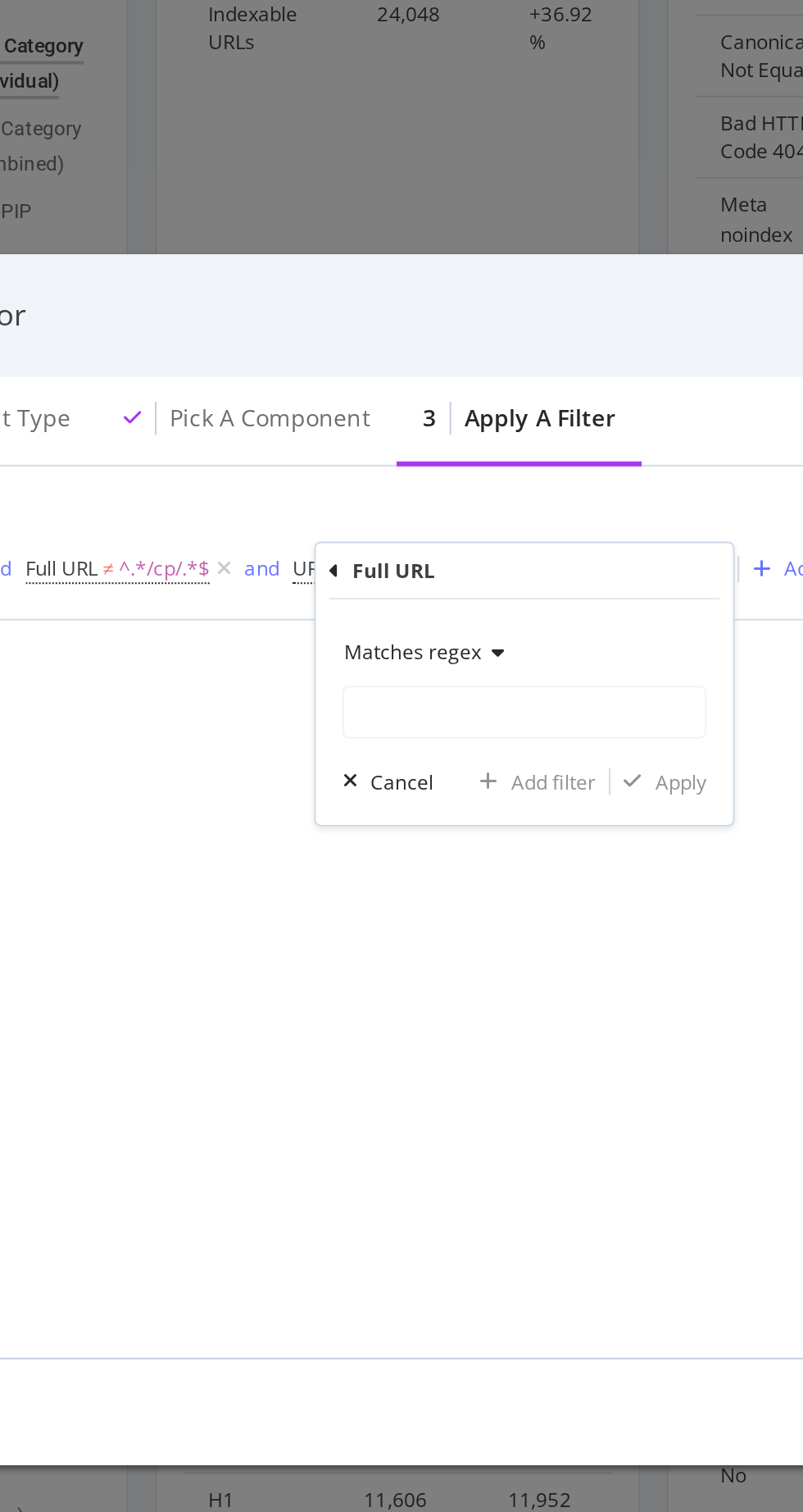
click at [371, 654] on div "Matches regex" at bounding box center [378, 653] width 180 height 26
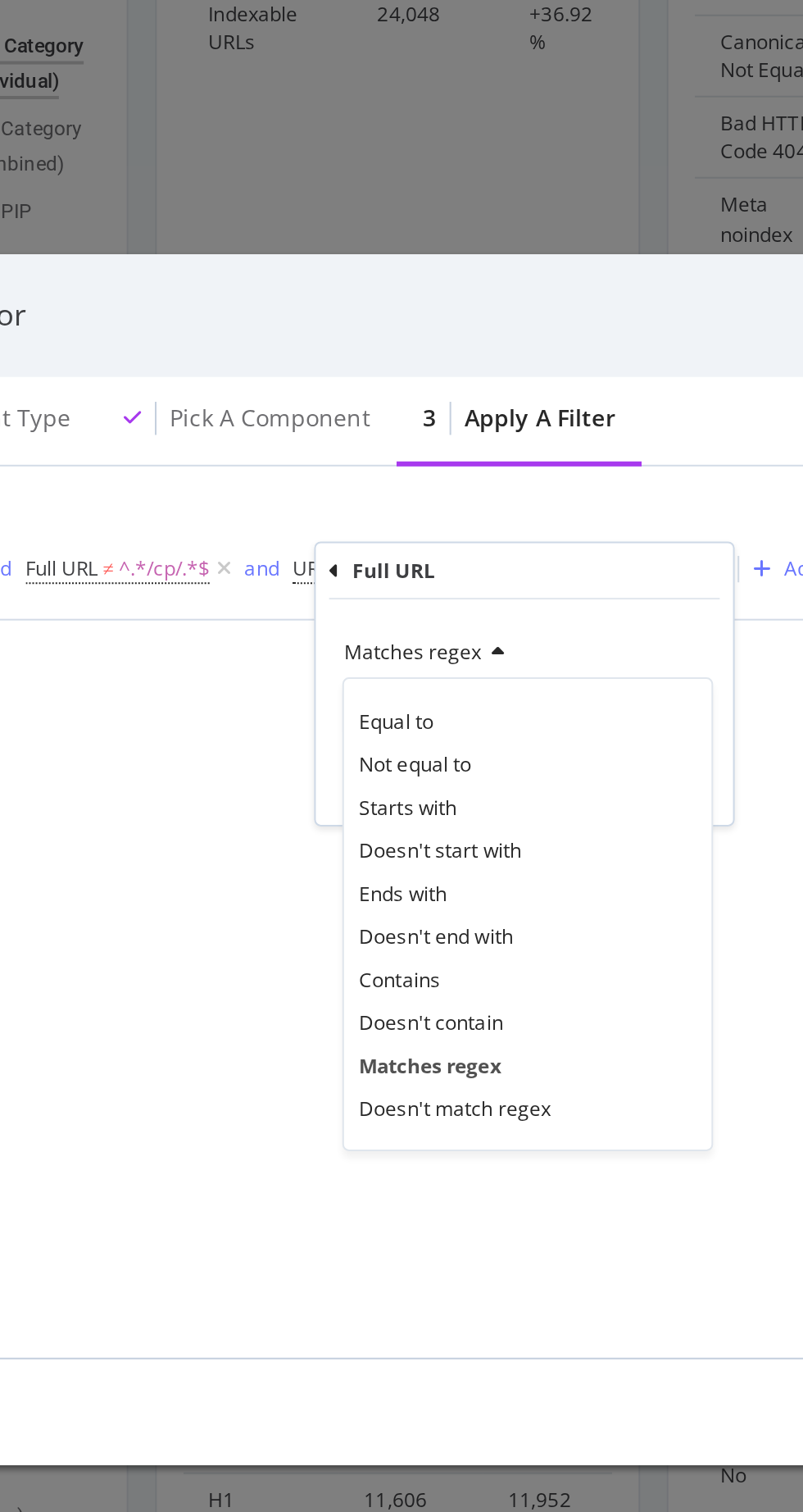
click at [360, 836] on span "Doesn't contain" at bounding box center [331, 837] width 71 height 14
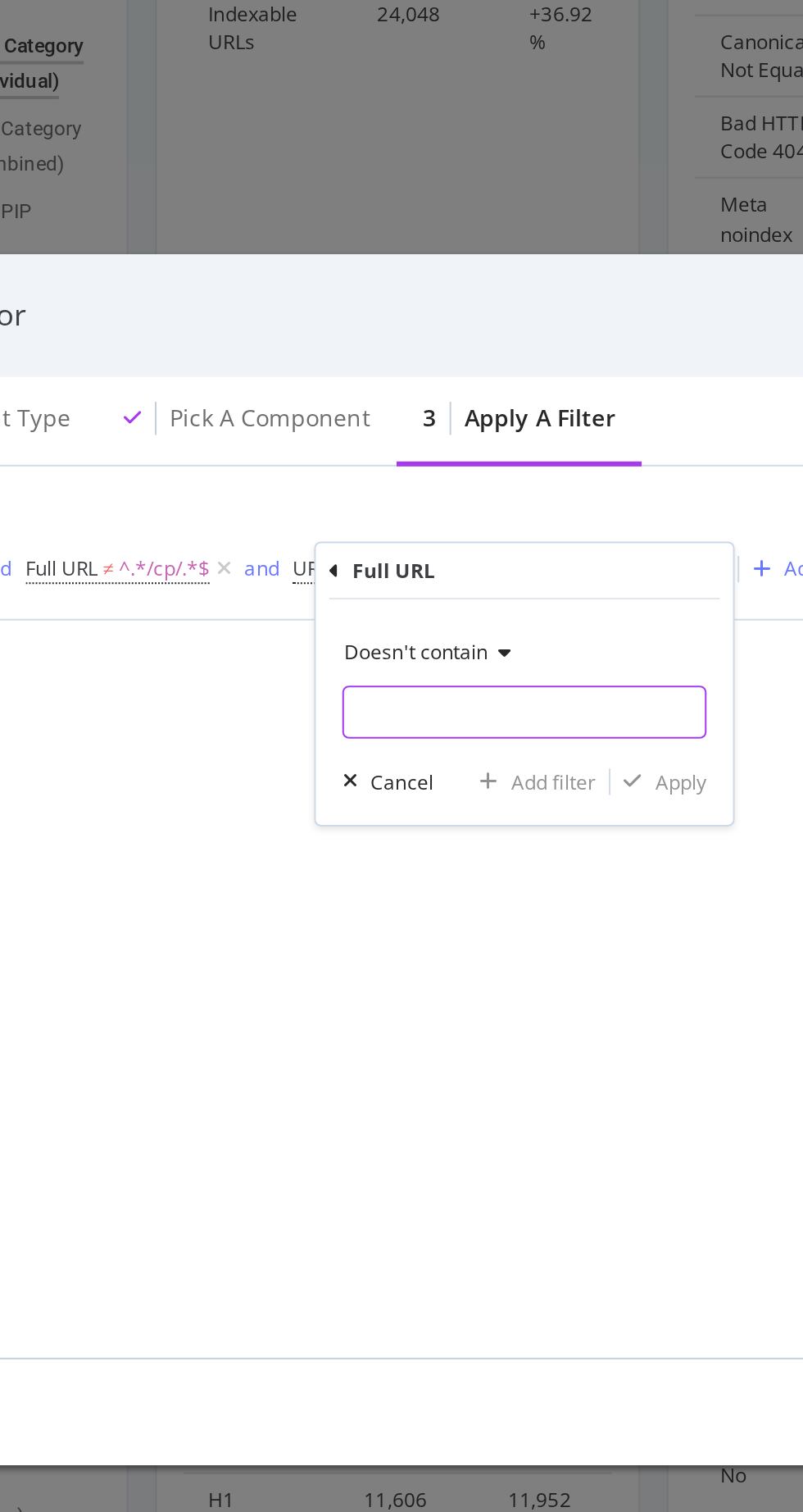
click at [412, 681] on input "modal" at bounding box center [378, 683] width 179 height 26
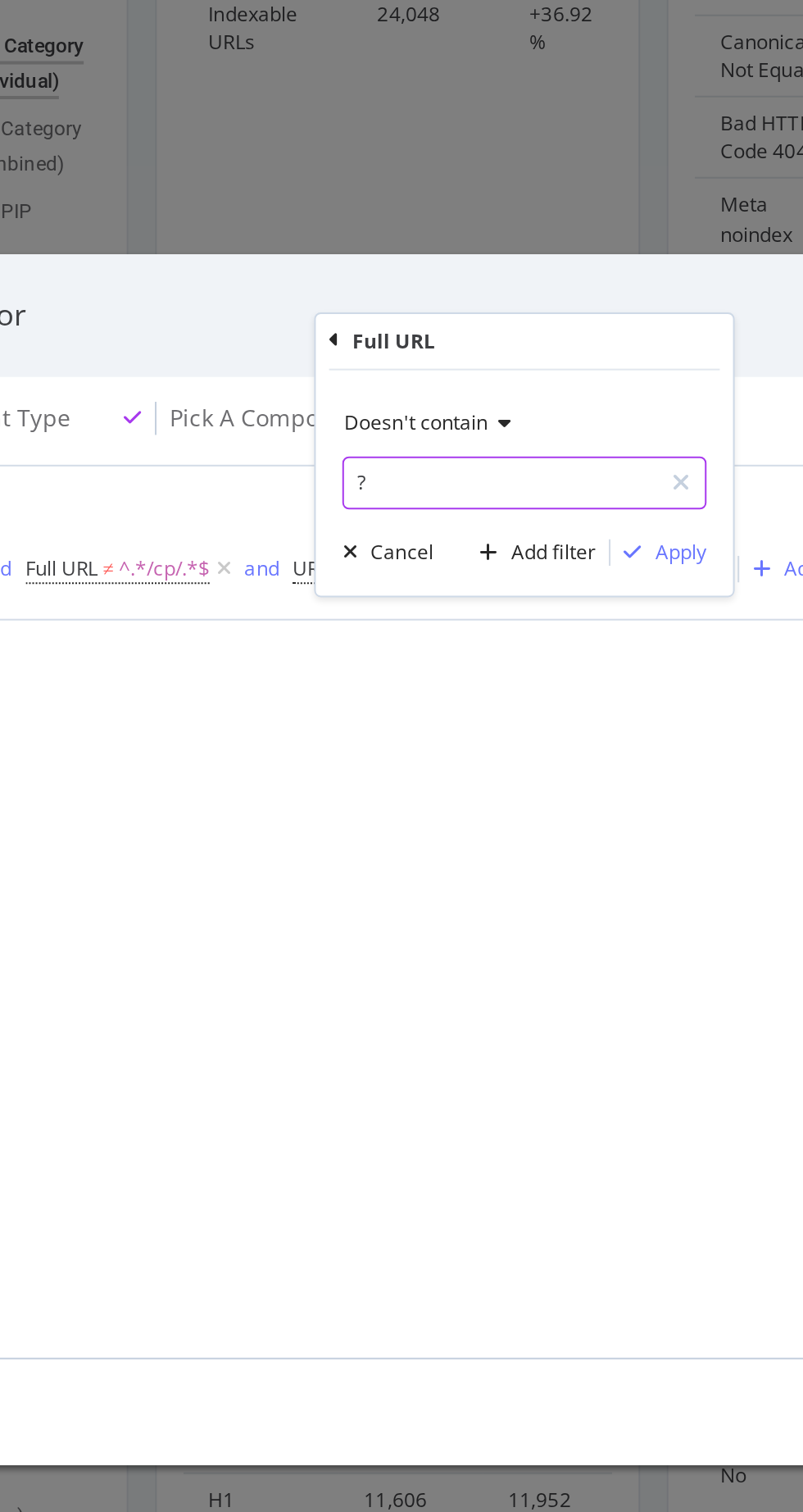
type input "?"
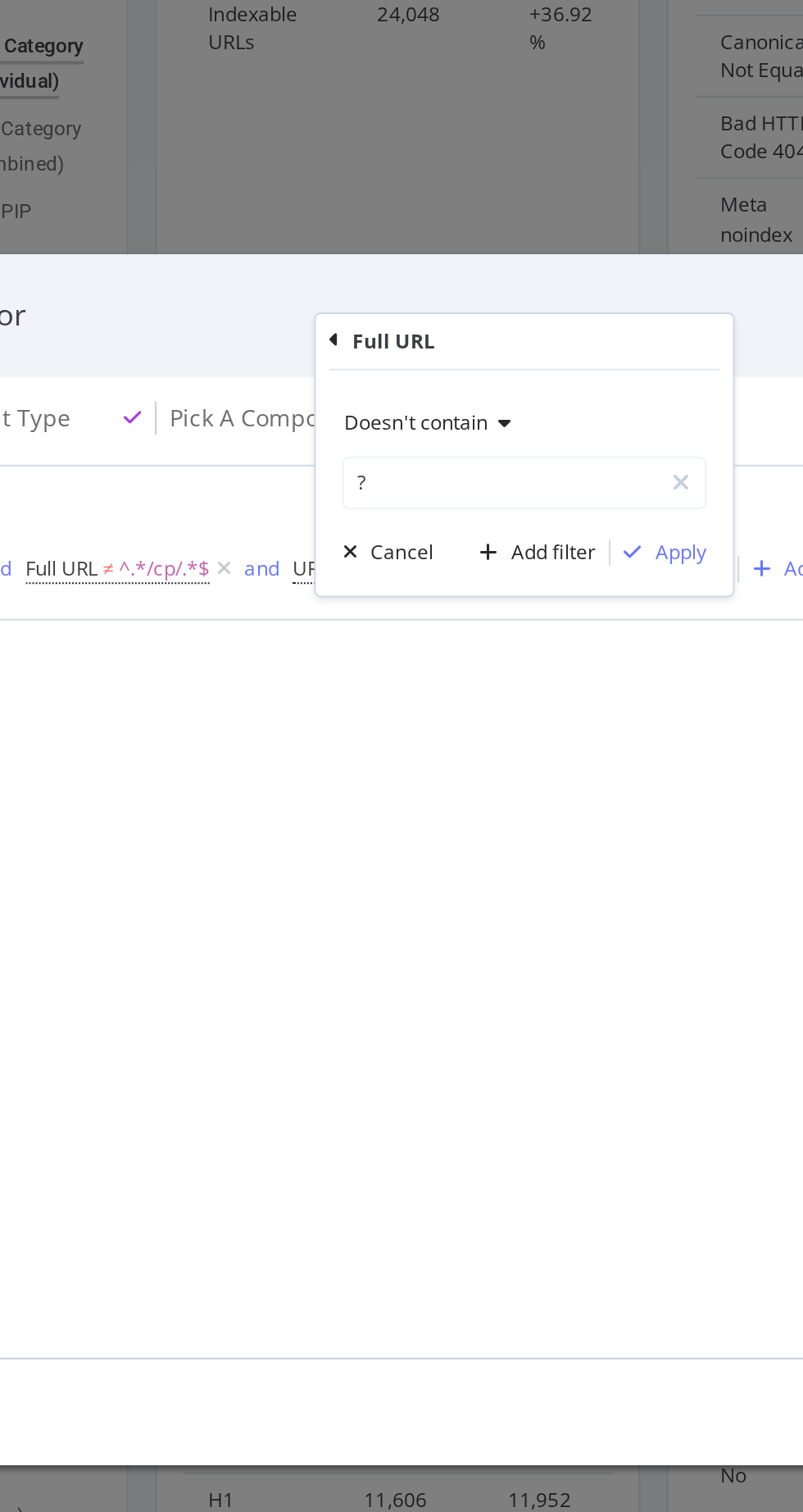
click at [461, 613] on div "Doesn't contain ? Cancel Add filter Apply" at bounding box center [378, 569] width 206 height 112
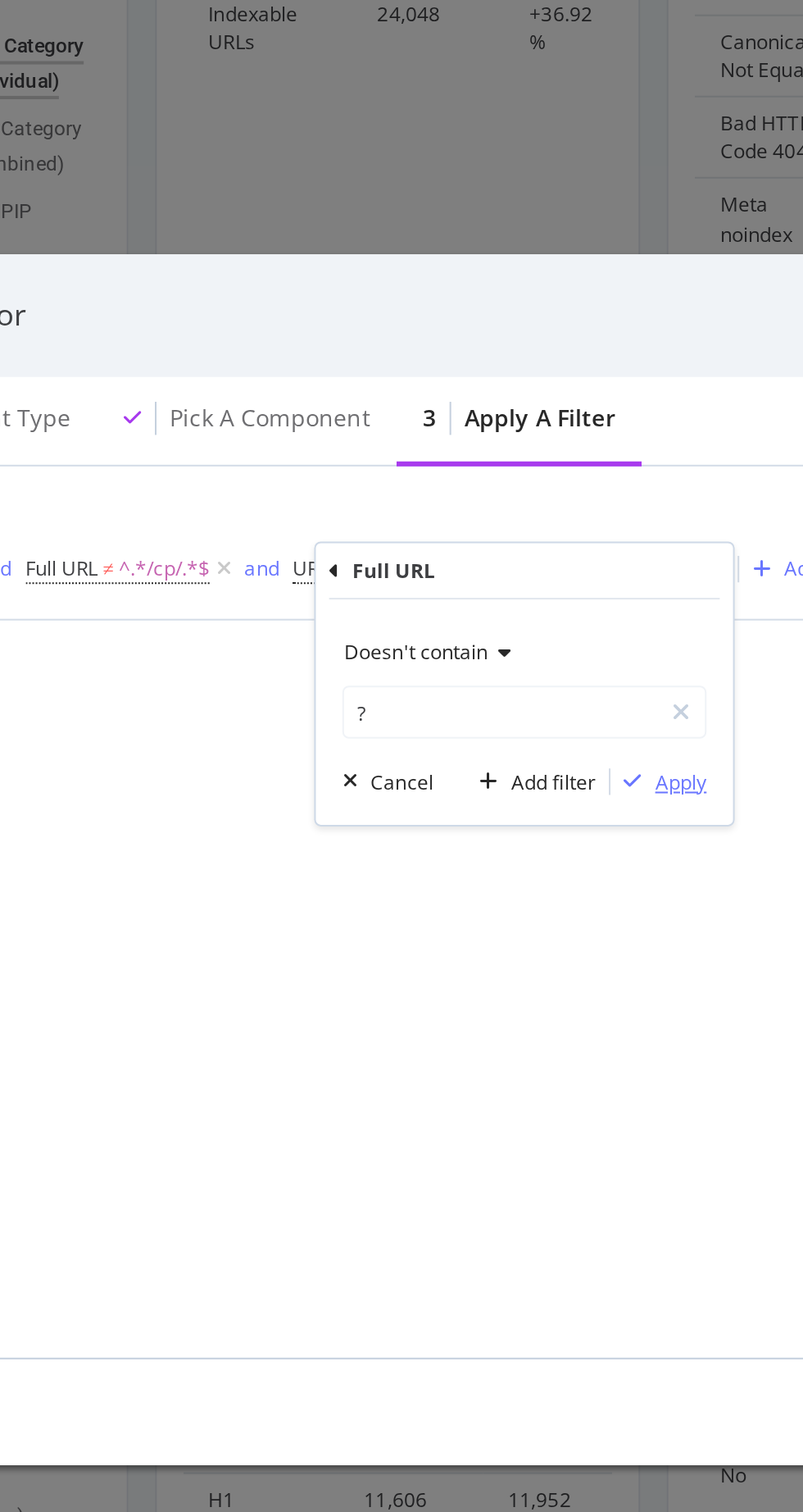
click at [461, 721] on div "Apply" at bounding box center [454, 718] width 25 height 14
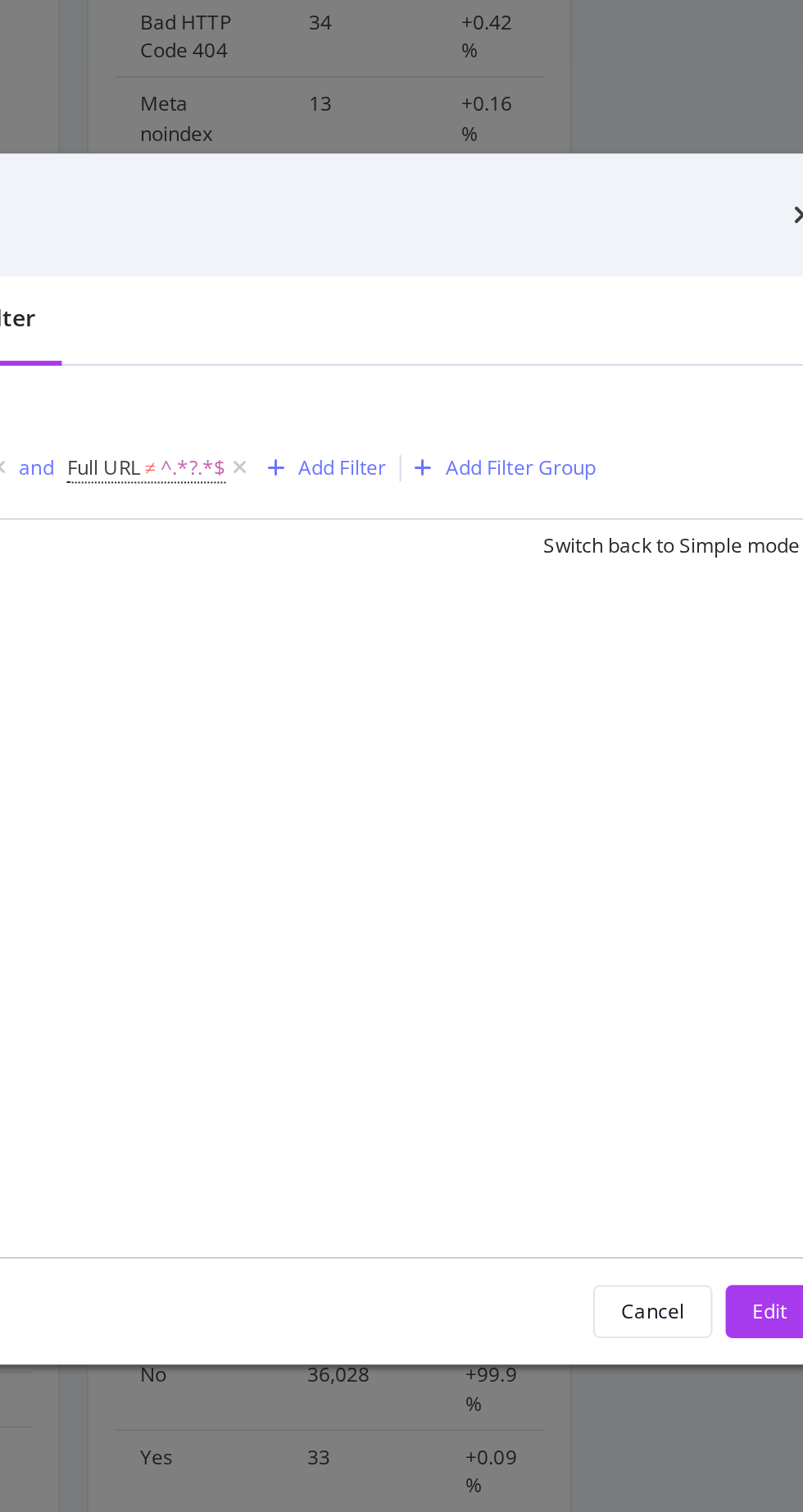
scroll to position [0, 0]
click at [786, 1037] on div "Edit" at bounding box center [787, 1030] width 17 height 14
